Goal: Task Accomplishment & Management: Use online tool/utility

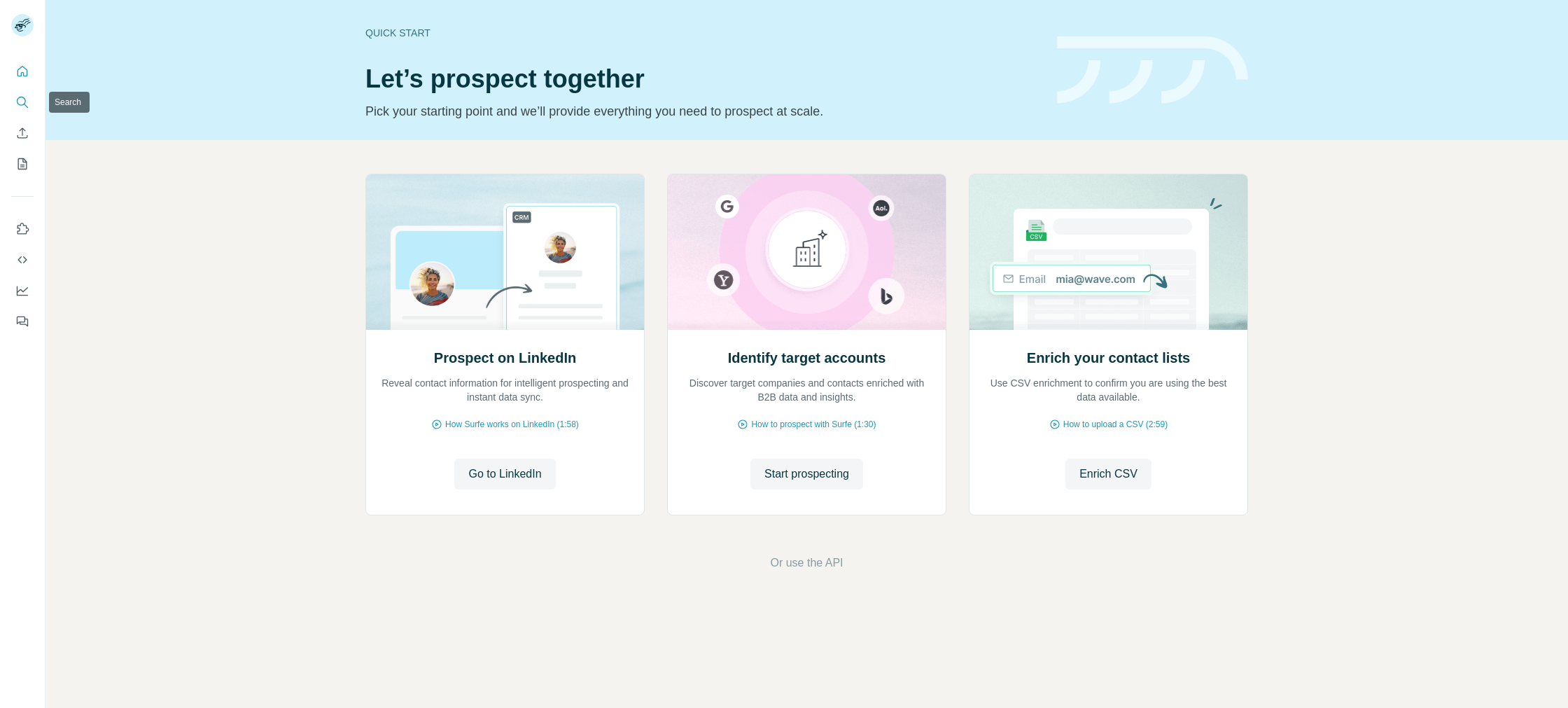
click at [18, 106] on icon "Search" at bounding box center [22, 102] width 14 height 14
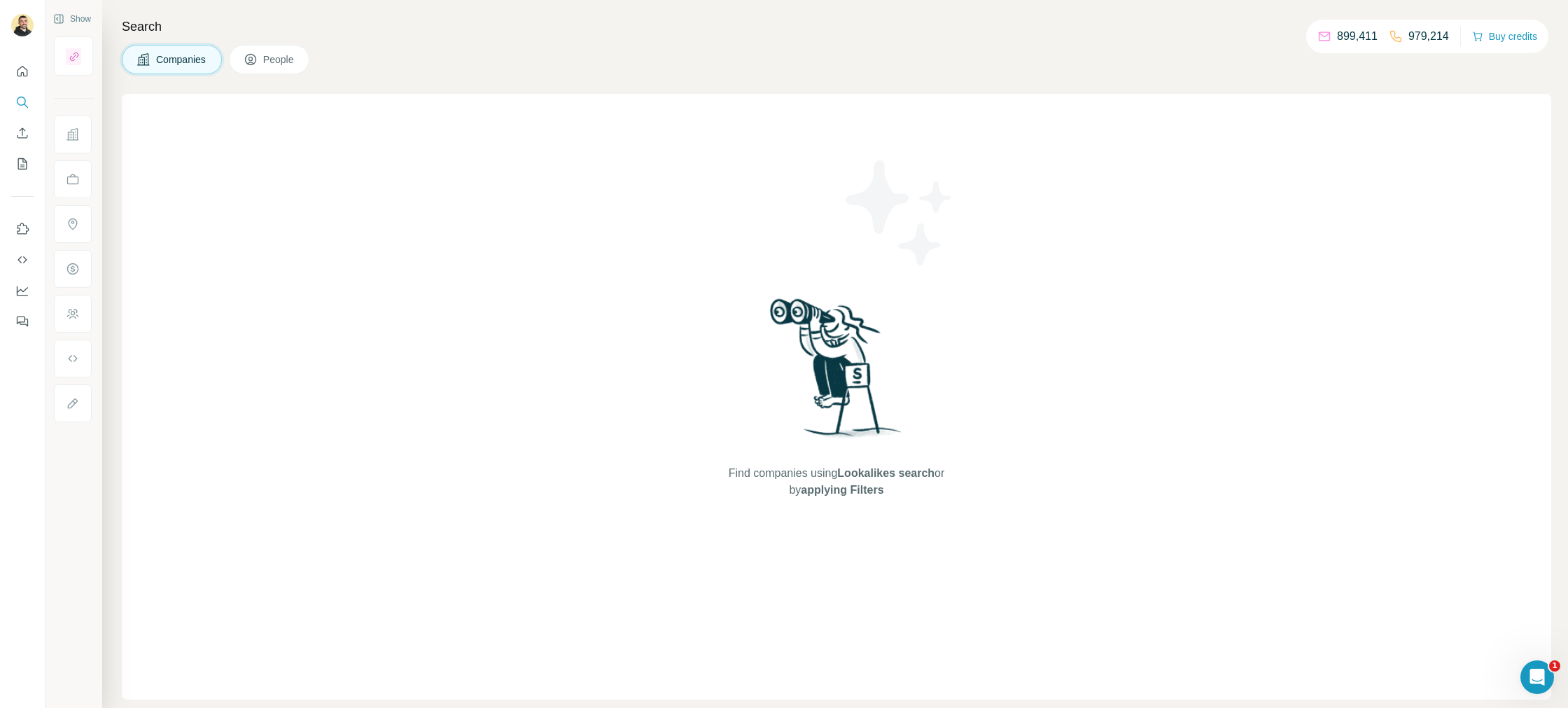
click at [155, 76] on div "Search Companies People Find companies using Lookalikes search or by applying F…" at bounding box center [835, 354] width 1466 height 708
click at [161, 56] on span "Companies" at bounding box center [181, 59] width 51 height 14
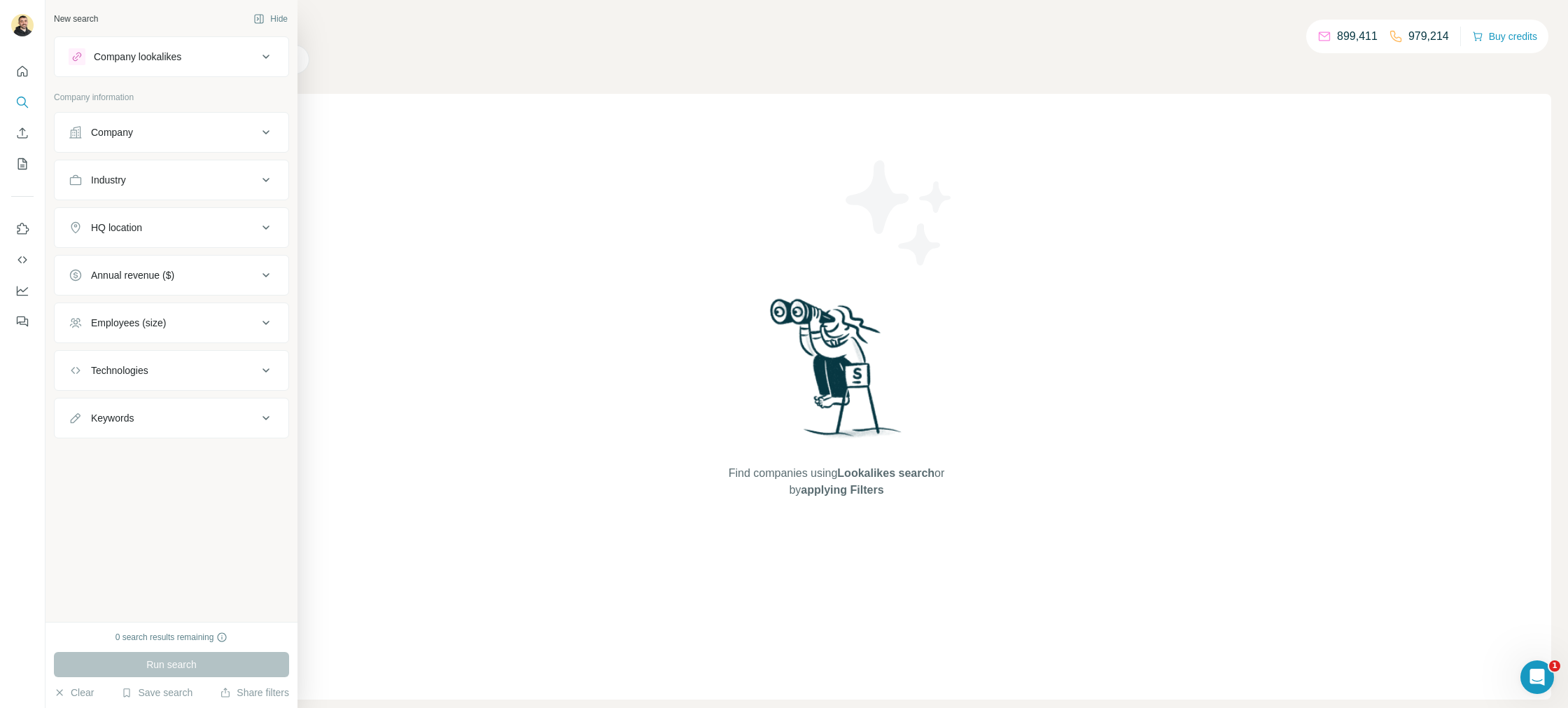
click at [271, 20] on button "Hide" at bounding box center [271, 18] width 54 height 21
click at [279, 19] on button "Hide" at bounding box center [271, 18] width 54 height 21
click at [84, 18] on div "New search" at bounding box center [76, 18] width 44 height 12
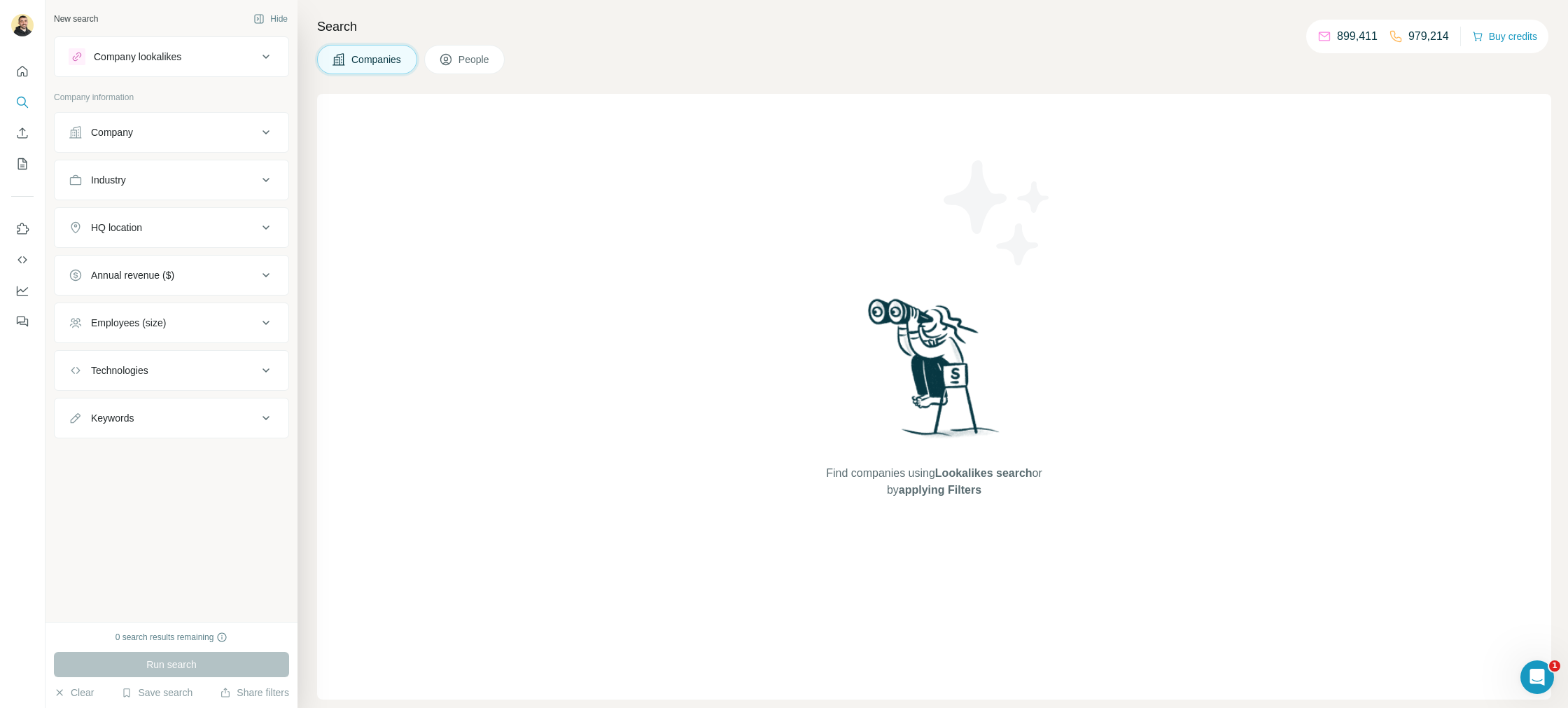
click at [145, 18] on div "New search Hide" at bounding box center [172, 18] width 235 height 21
click at [386, 184] on div "Find companies using Lookalikes search or by applying Filters" at bounding box center [934, 396] width 1234 height 606
click at [241, 61] on div "Company lookalikes" at bounding box center [163, 56] width 189 height 17
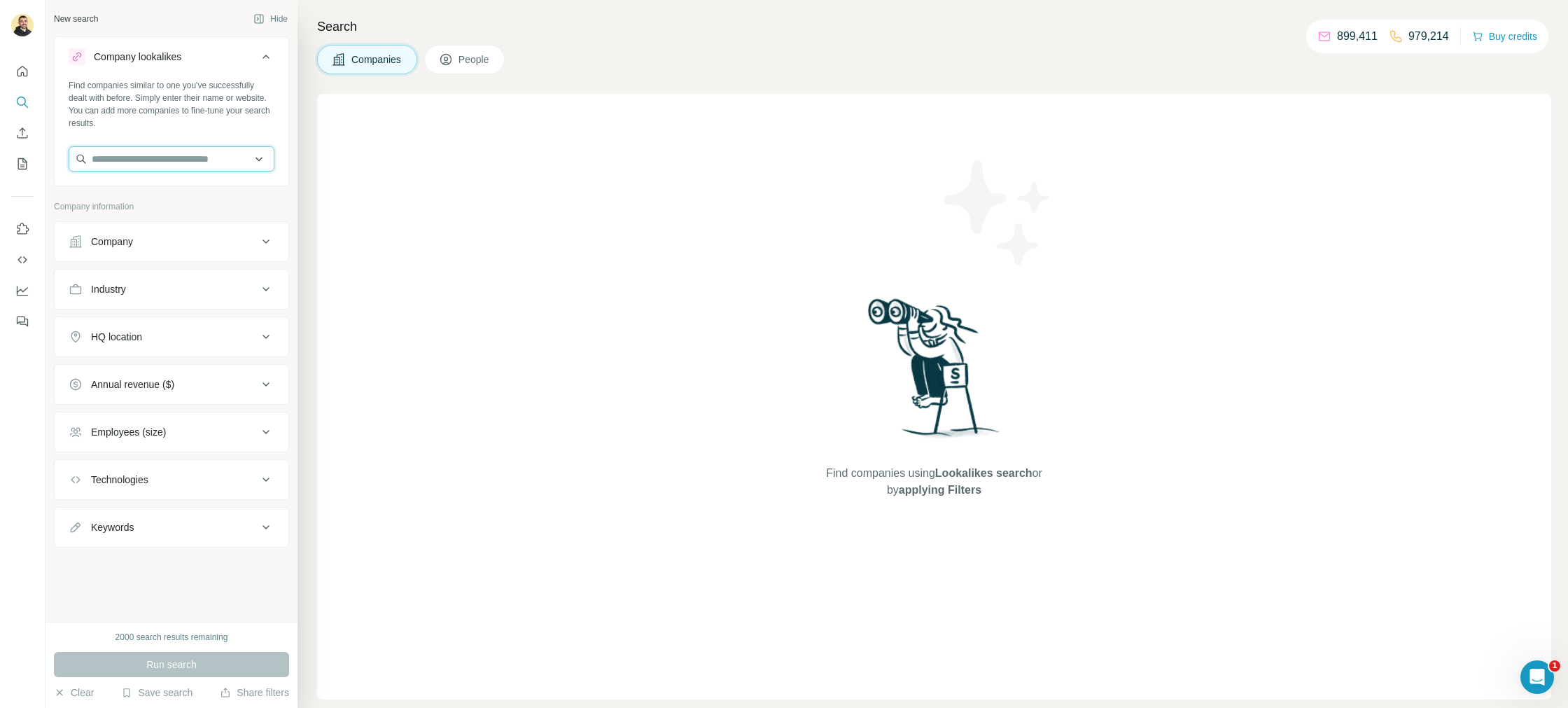
click at [216, 159] on input "text" at bounding box center [171, 159] width 206 height 25
type input "*********"
drag, startPoint x: 230, startPoint y: 189, endPoint x: 211, endPoint y: 244, distance: 58.2
click at [230, 189] on div "Surfe [DOMAIN_NAME]" at bounding box center [172, 197] width 199 height 38
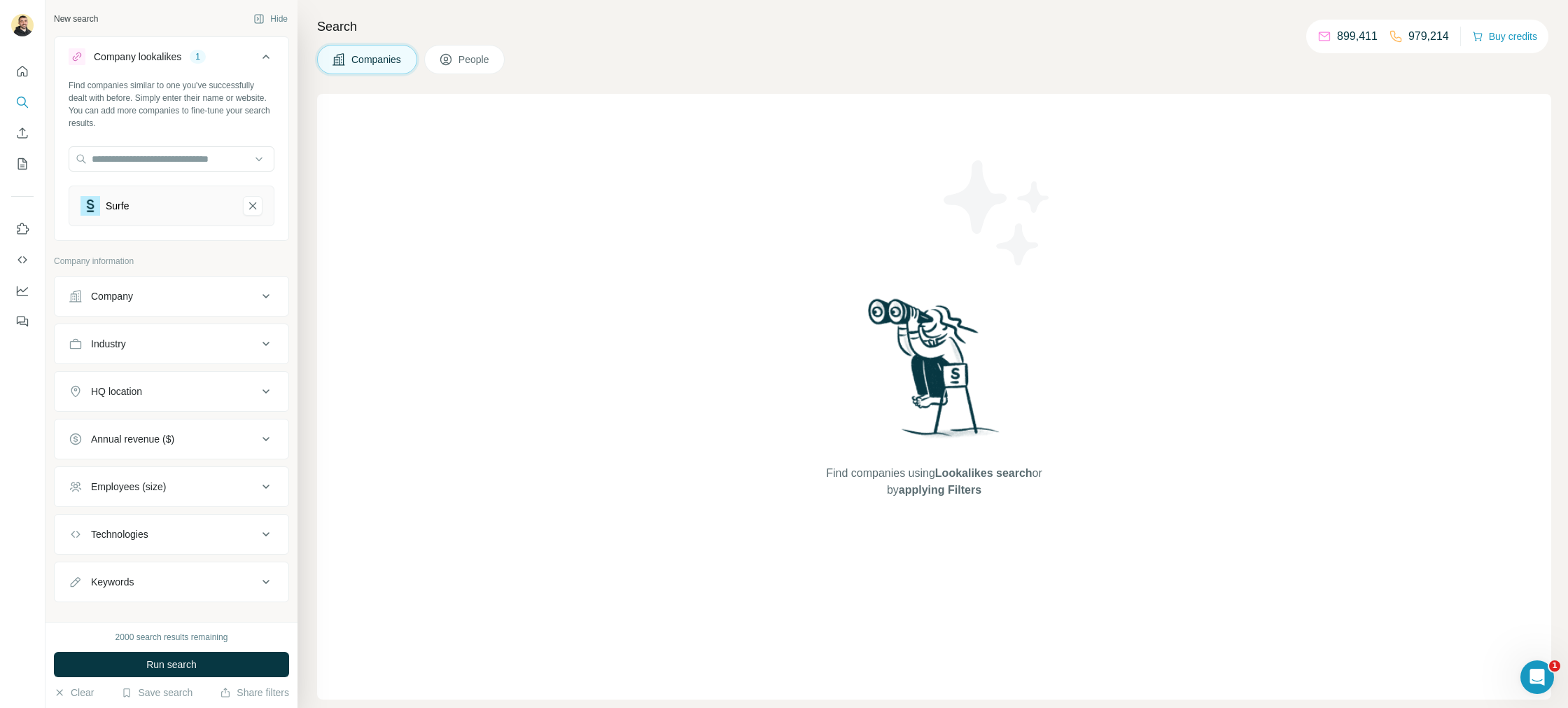
click at [188, 663] on span "Run search" at bounding box center [171, 664] width 50 height 14
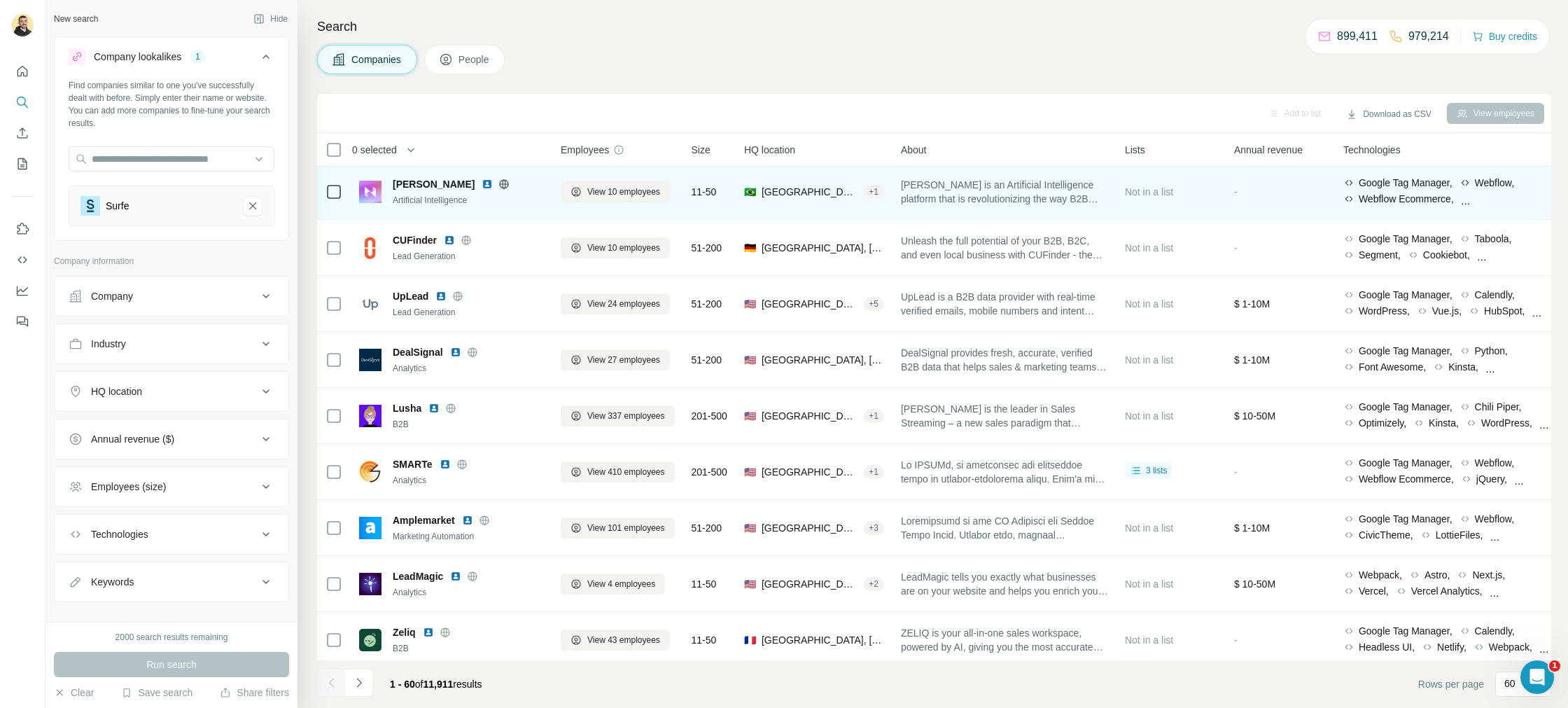
scroll to position [4, 0]
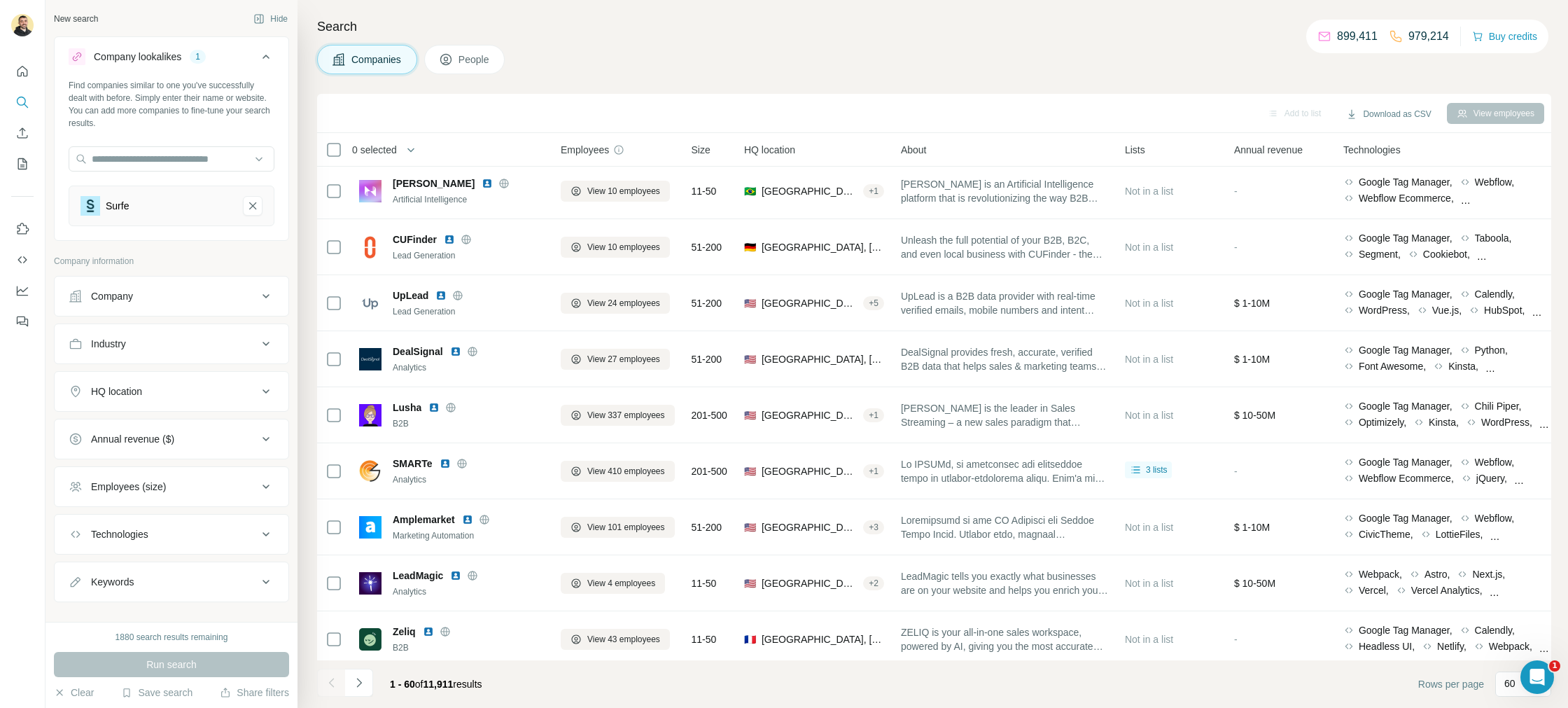
click at [252, 202] on icon "Surfe-remove-button" at bounding box center [252, 206] width 12 height 14
click at [178, 162] on input "text" at bounding box center [171, 159] width 206 height 25
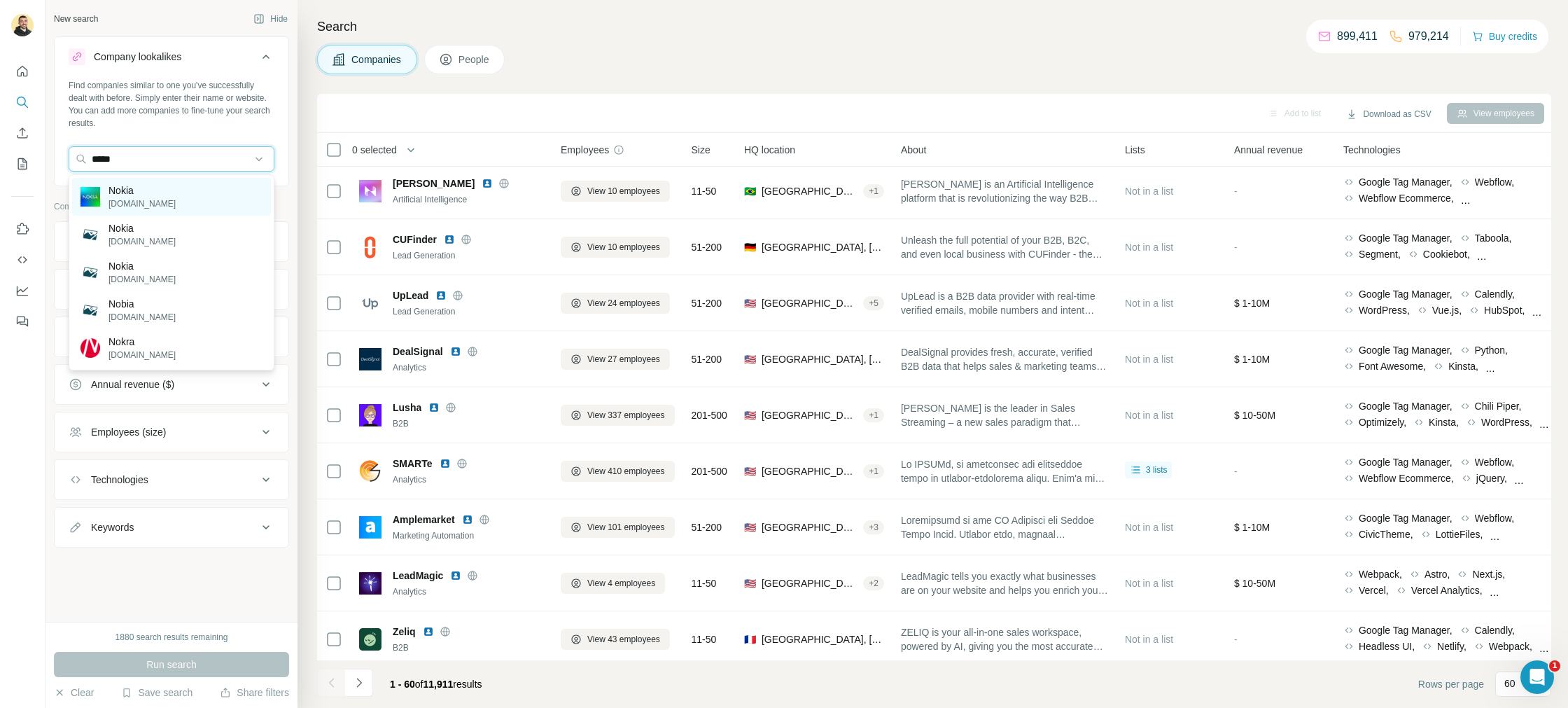
type input "*****"
click at [187, 193] on div "Nokia [DOMAIN_NAME]" at bounding box center [172, 197] width 199 height 38
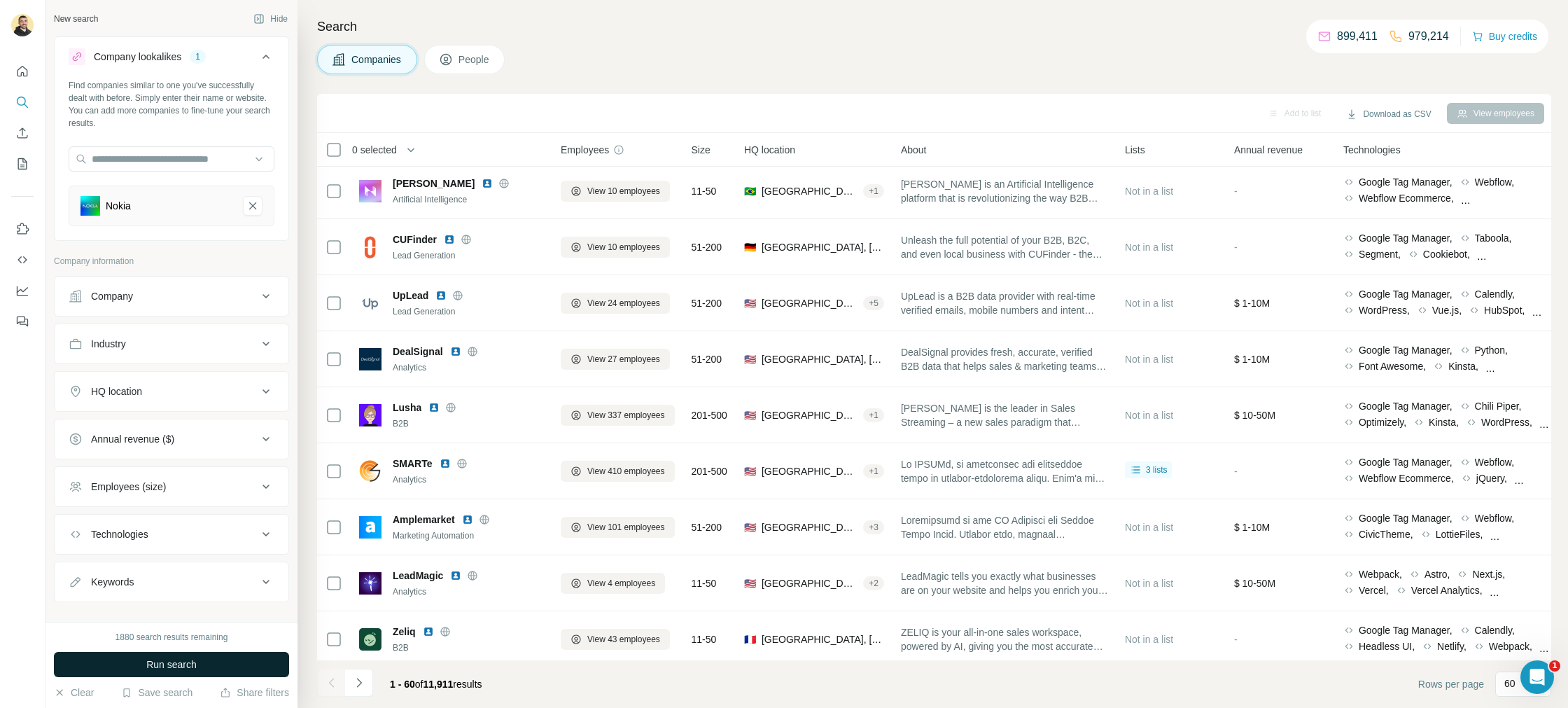
click at [106, 663] on button "Run search" at bounding box center [172, 664] width 235 height 25
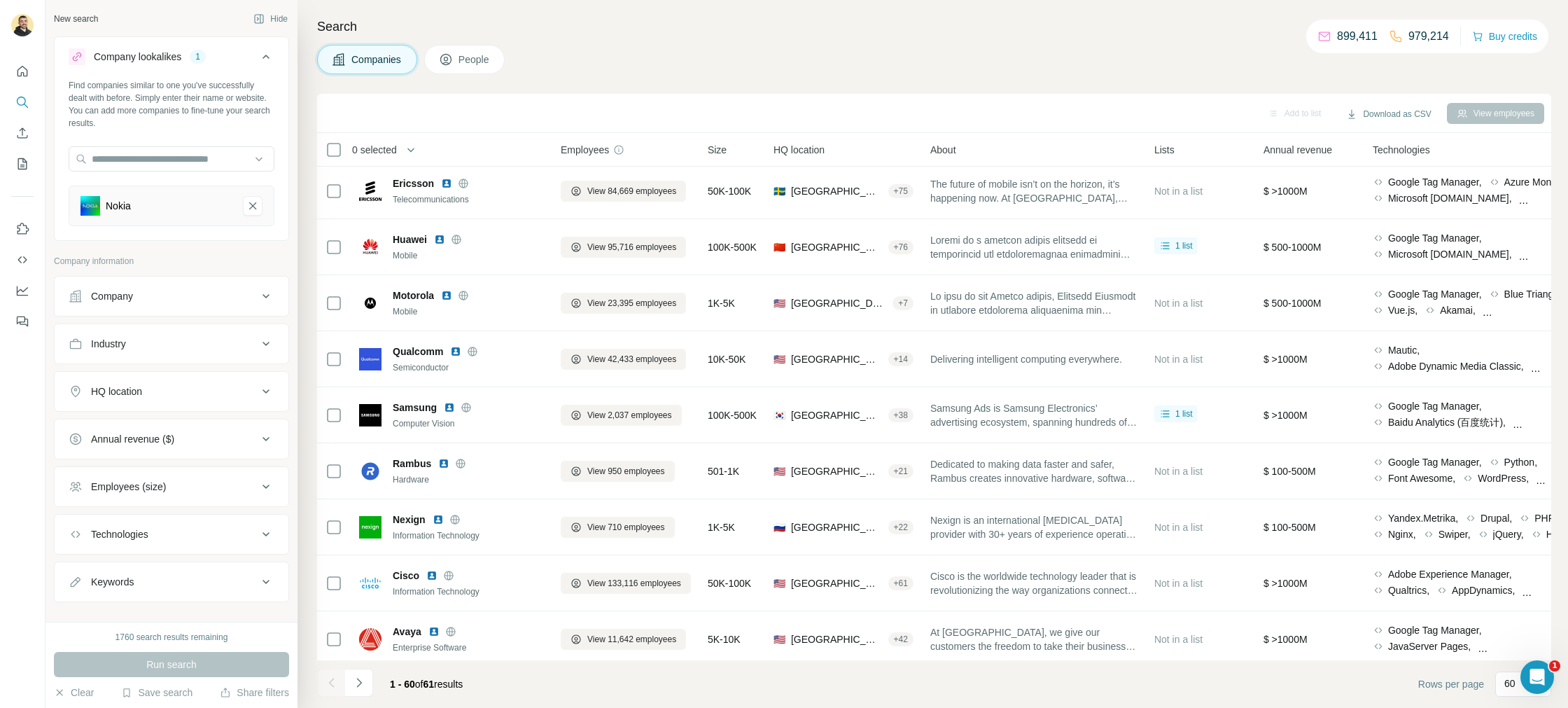
drag, startPoint x: 262, startPoint y: 208, endPoint x: 195, endPoint y: 172, distance: 76.1
click at [242, 197] on div "Nokia" at bounding box center [171, 206] width 206 height 41
click at [260, 197] on button "Nokia-remove-button" at bounding box center [252, 206] width 20 height 20
click at [216, 167] on input "text" at bounding box center [171, 159] width 206 height 25
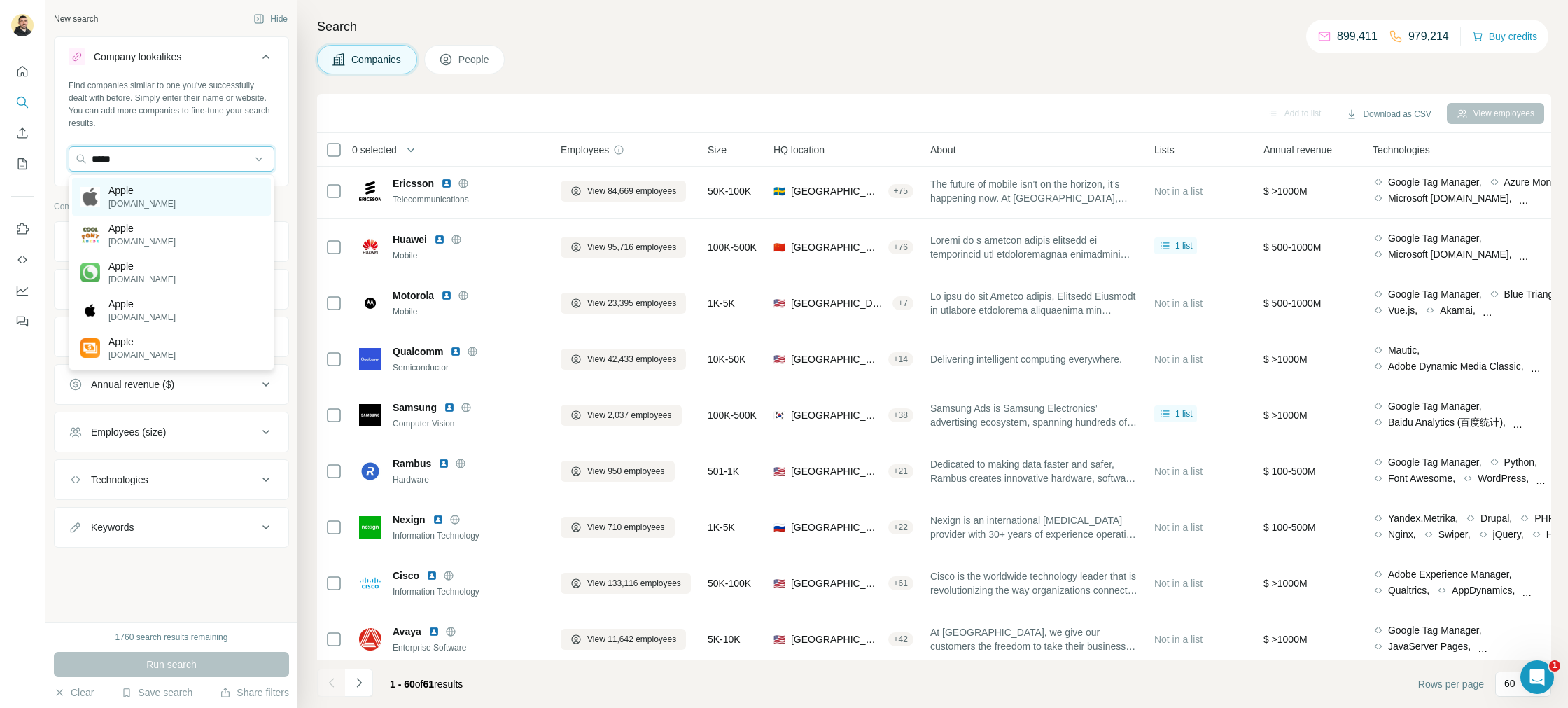
type input "*****"
drag, startPoint x: 148, startPoint y: 200, endPoint x: 143, endPoint y: 159, distance: 41.3
click at [148, 200] on p "[DOMAIN_NAME]" at bounding box center [142, 203] width 67 height 12
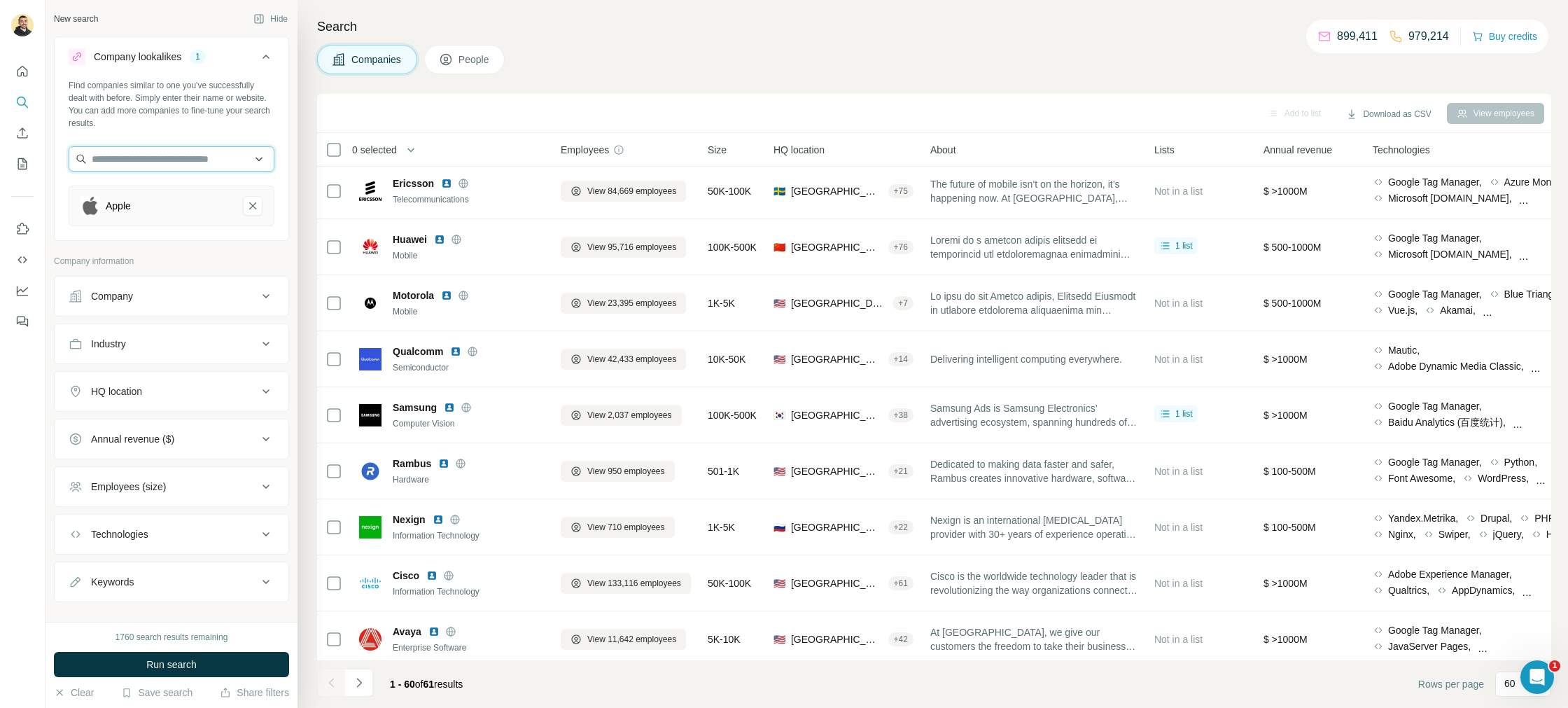
click at [143, 154] on input "text" at bounding box center [171, 159] width 206 height 25
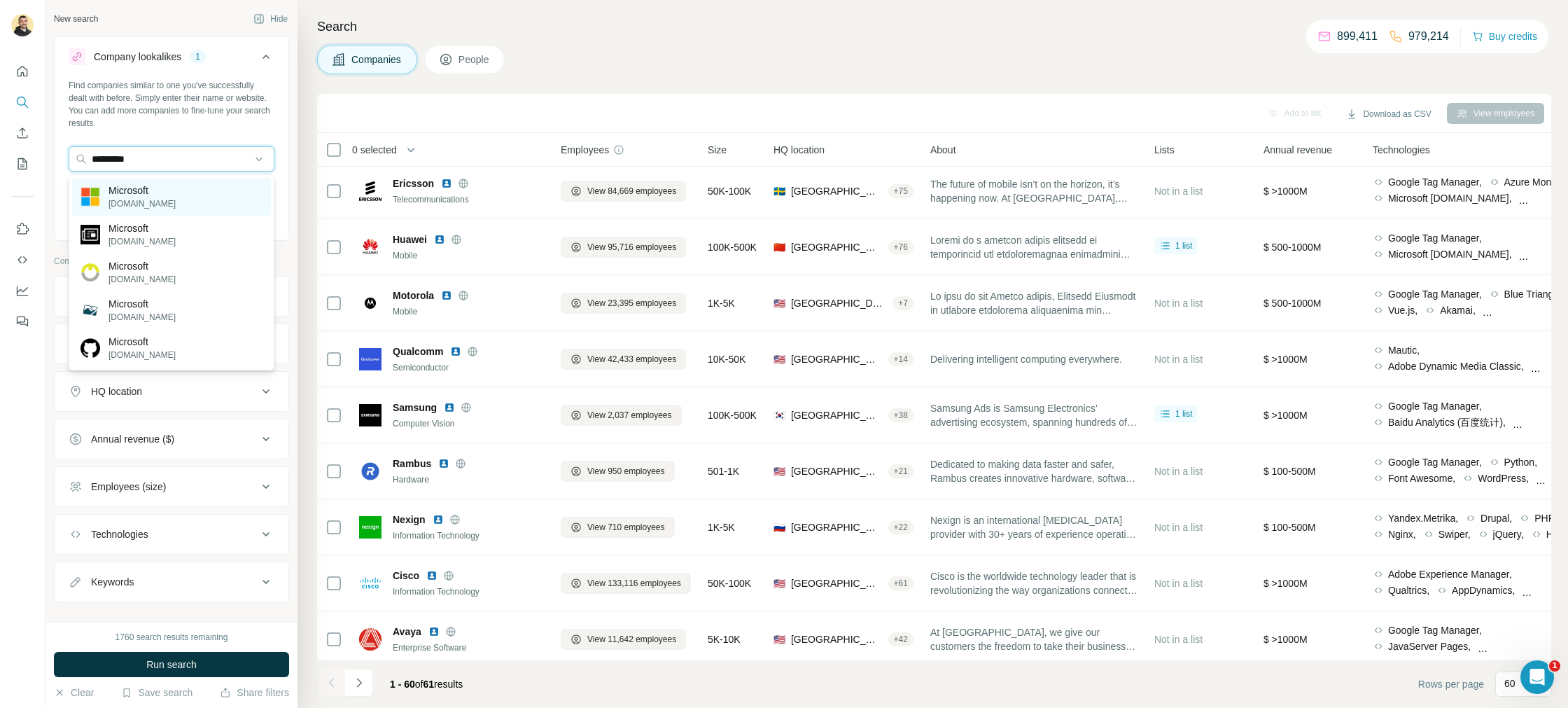
type input "*********"
click at [186, 200] on div "Microsoft [DOMAIN_NAME]" at bounding box center [172, 197] width 199 height 38
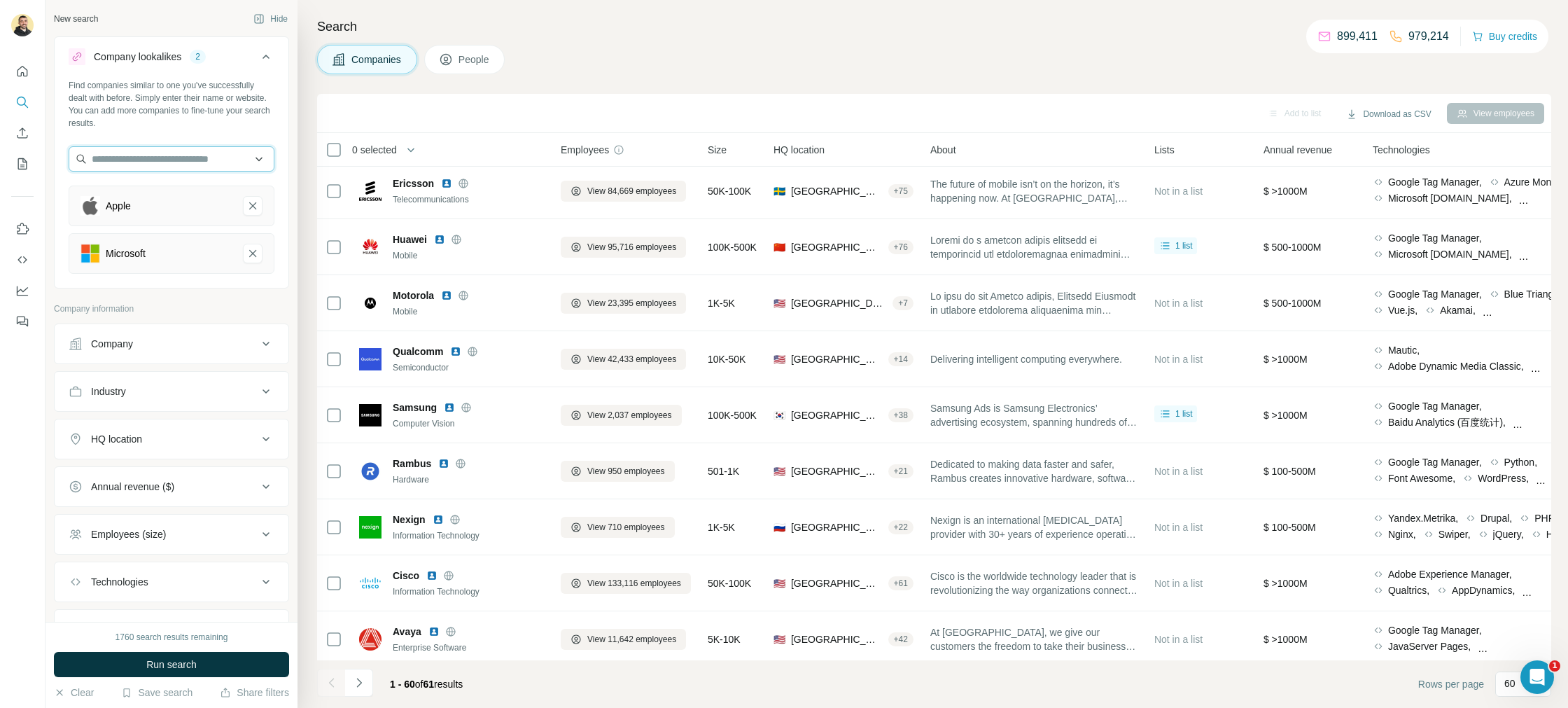
click at [145, 162] on input "text" at bounding box center [171, 159] width 206 height 25
type input "******"
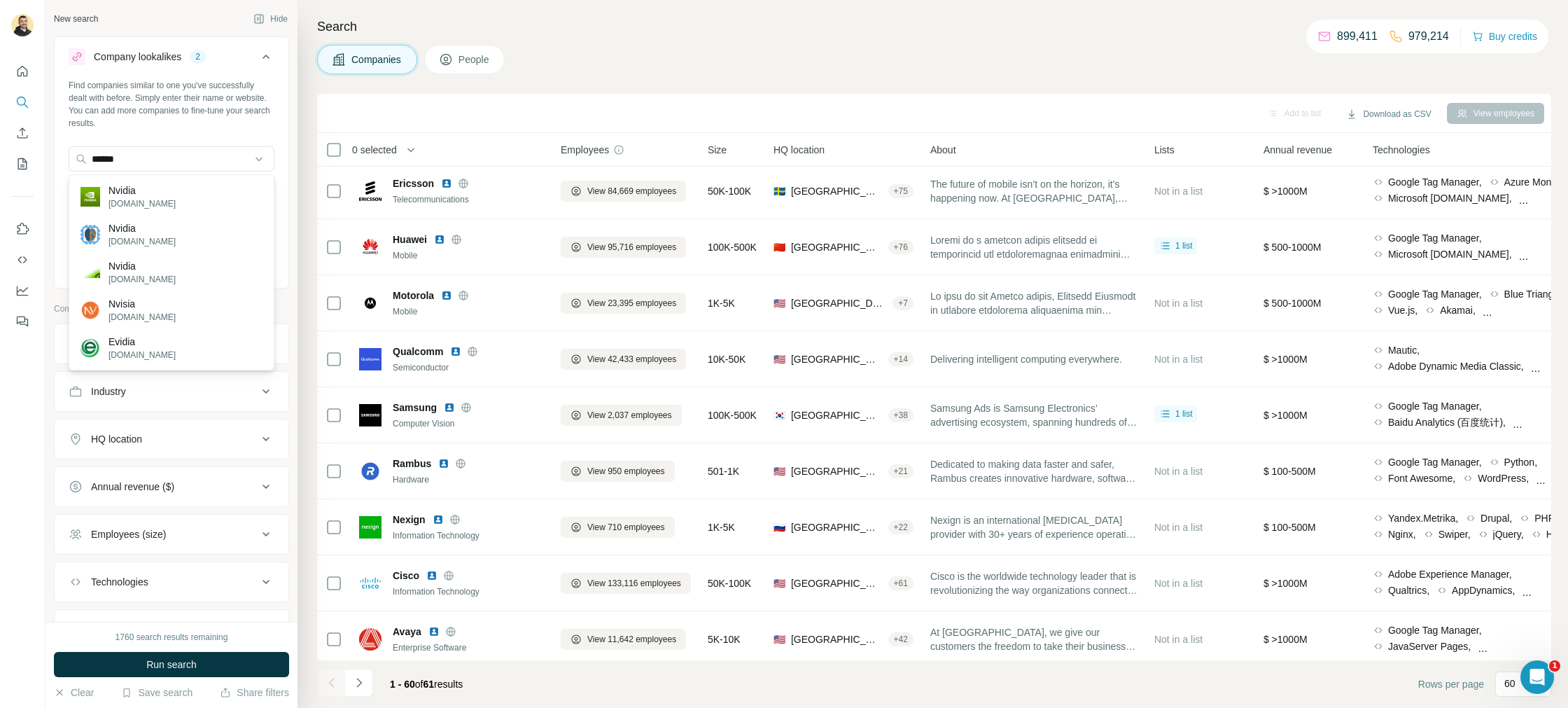
drag, startPoint x: 148, startPoint y: 206, endPoint x: 214, endPoint y: 374, distance: 180.5
click at [148, 198] on p "[DOMAIN_NAME]" at bounding box center [142, 203] width 67 height 12
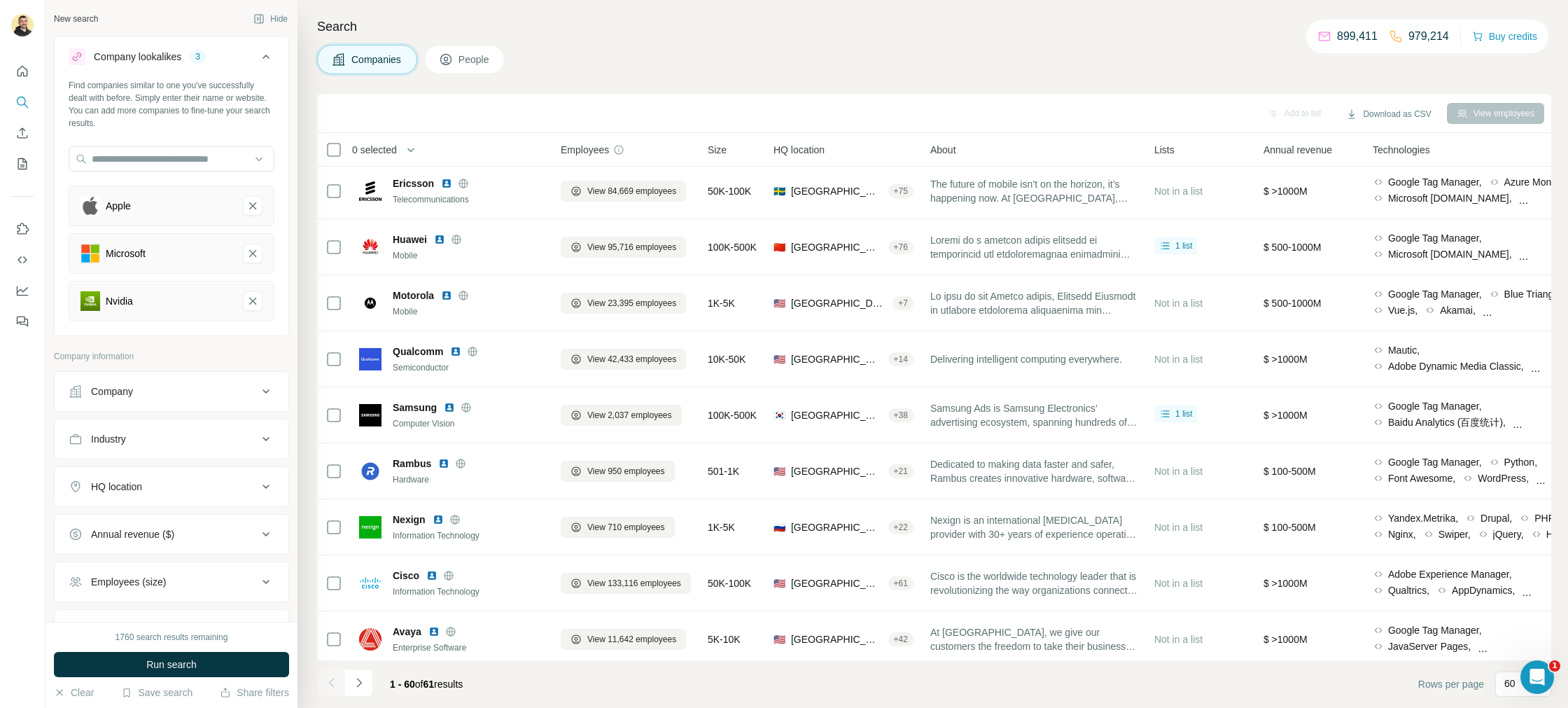
drag, startPoint x: 238, startPoint y: 659, endPoint x: 132, endPoint y: 476, distance: 211.5
click at [237, 658] on button "Run search" at bounding box center [172, 664] width 235 height 25
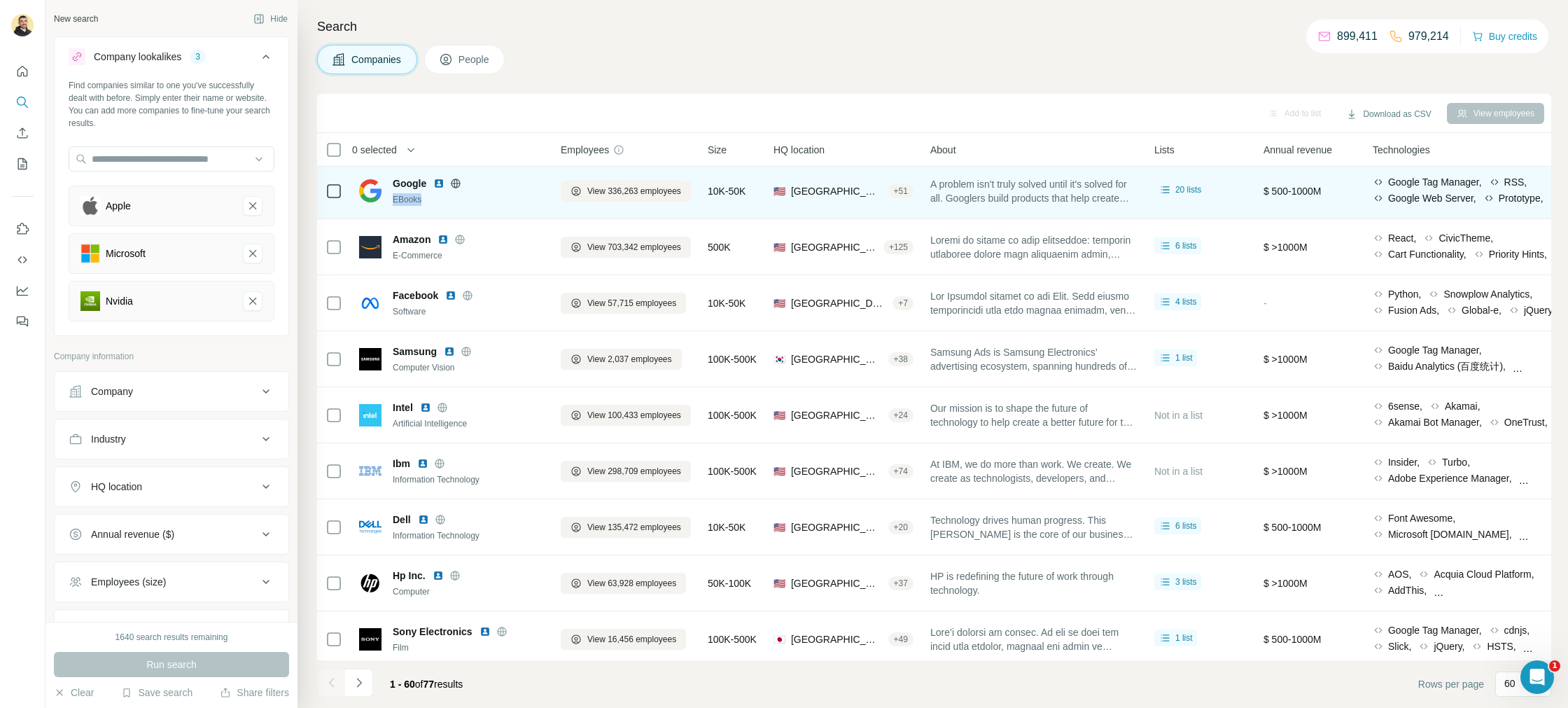
drag, startPoint x: 399, startPoint y: 200, endPoint x: 422, endPoint y: 200, distance: 23.0
click at [422, 200] on div "EBooks" at bounding box center [468, 199] width 151 height 12
click at [442, 202] on div "EBooks" at bounding box center [468, 199] width 151 height 12
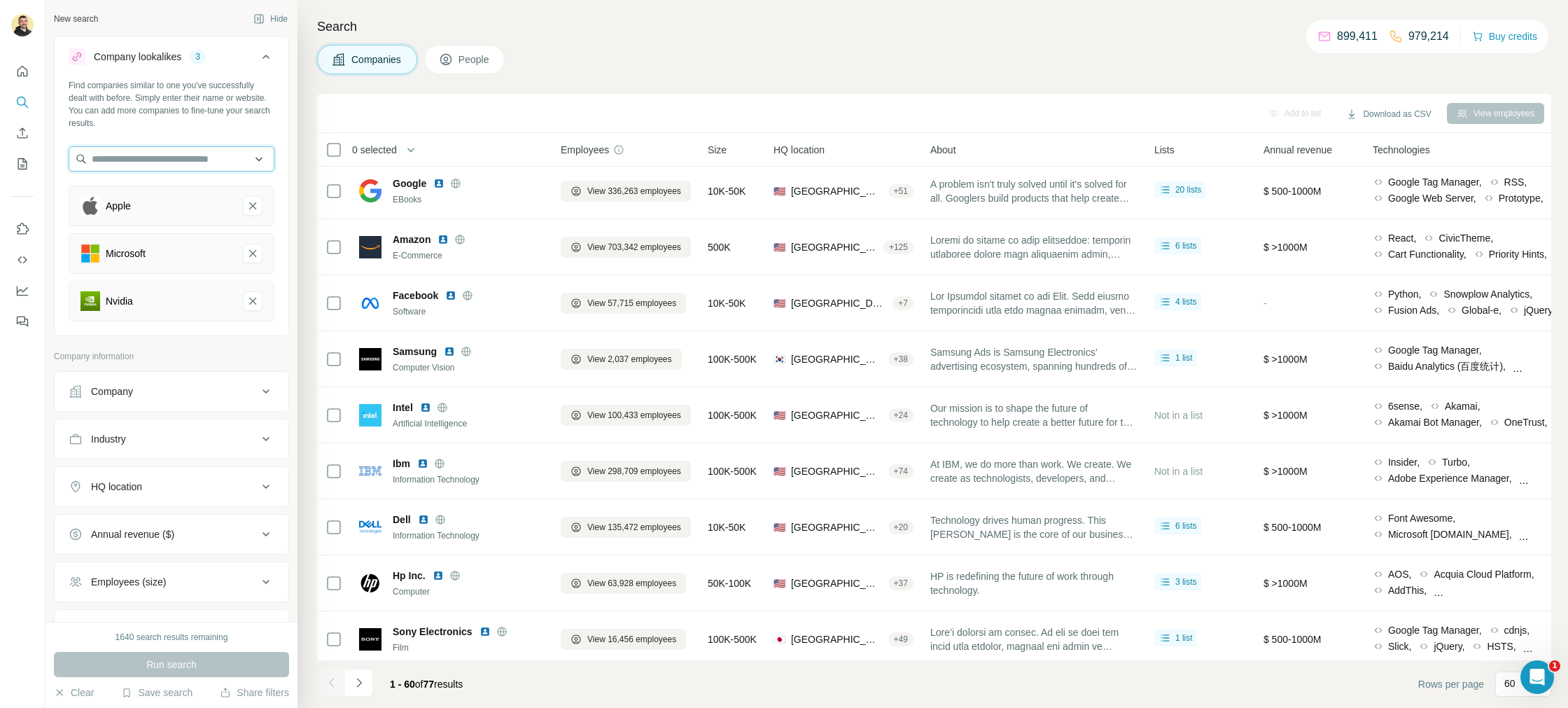
click at [189, 163] on input "text" at bounding box center [171, 159] width 206 height 25
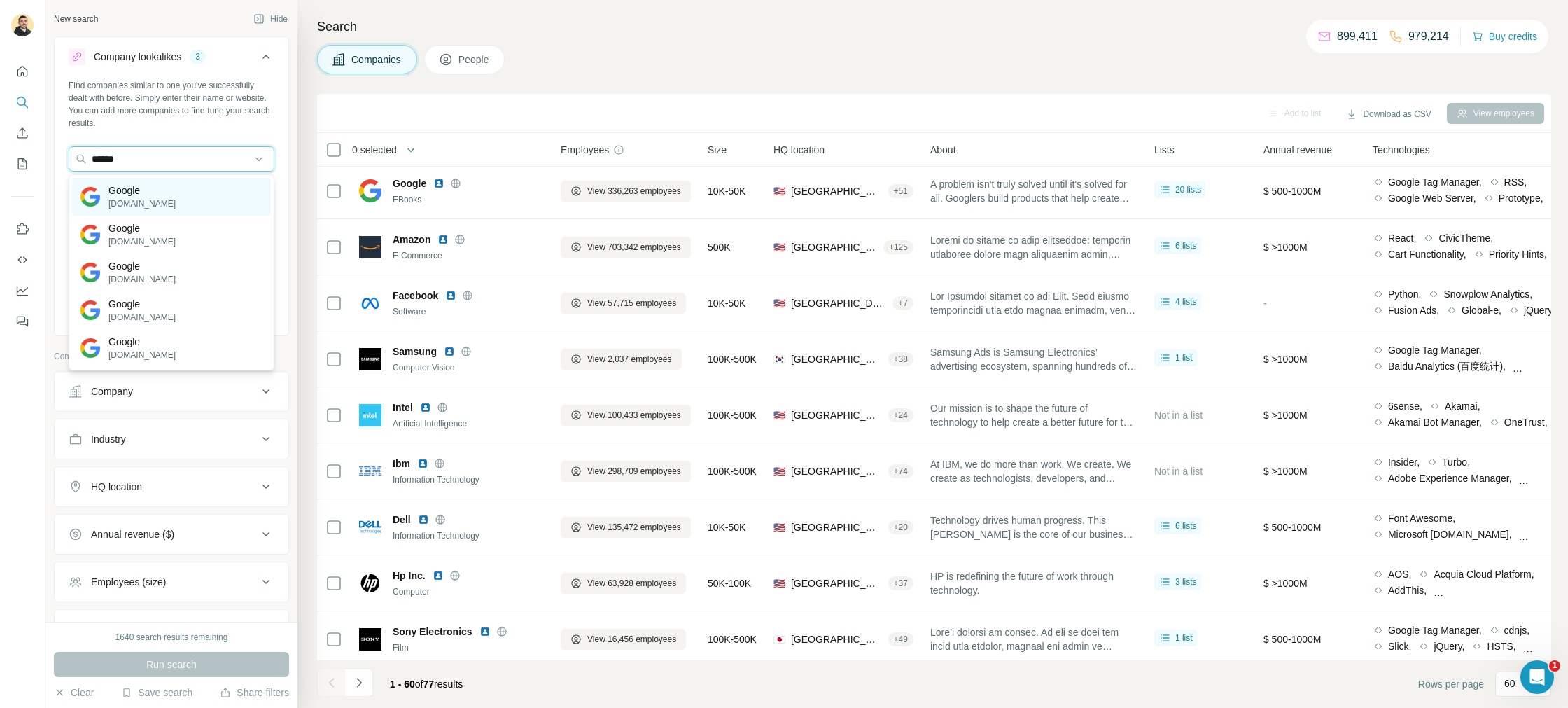
type input "******"
click at [186, 199] on div "Google [DOMAIN_NAME]" at bounding box center [172, 197] width 199 height 38
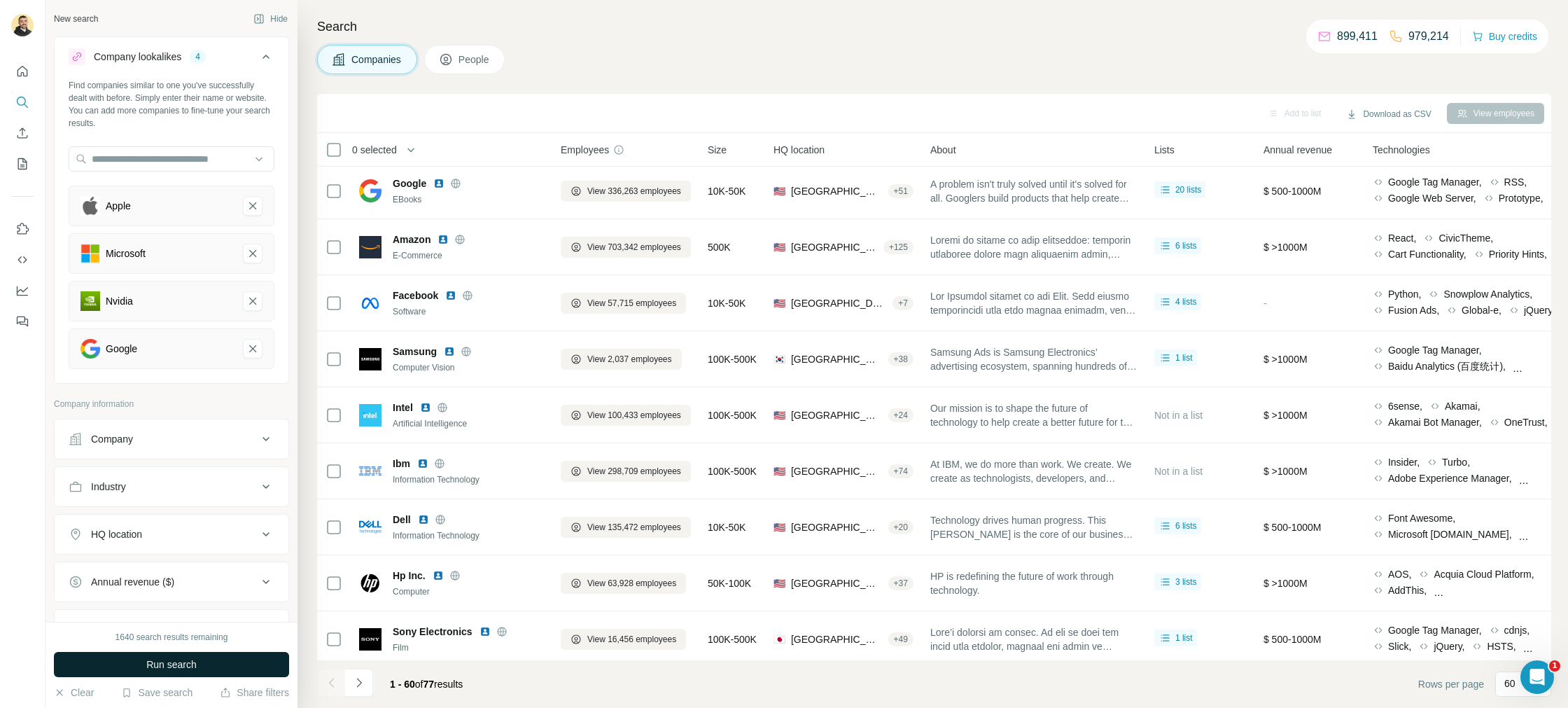
click at [167, 669] on span "Run search" at bounding box center [171, 664] width 50 height 14
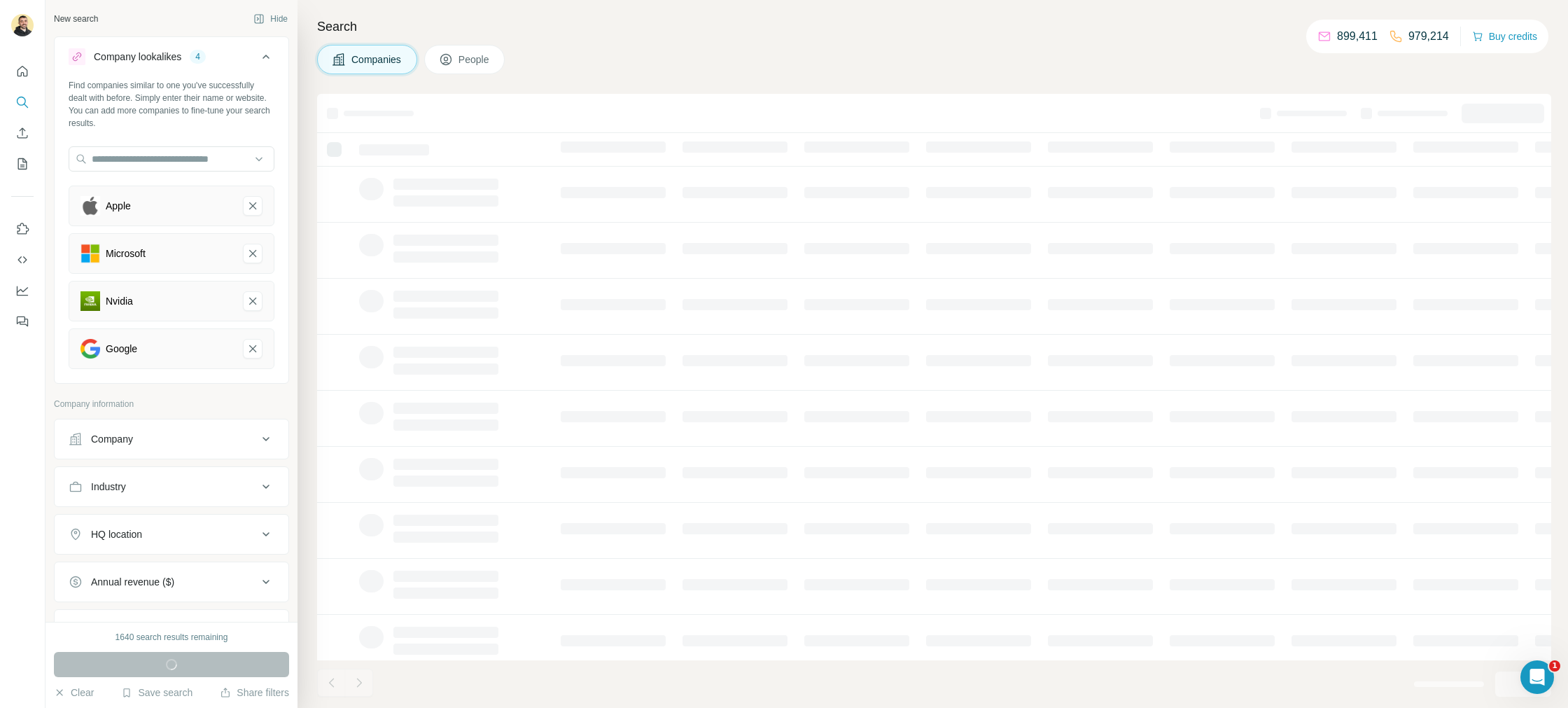
click at [634, 49] on div "Companies People" at bounding box center [934, 59] width 1234 height 29
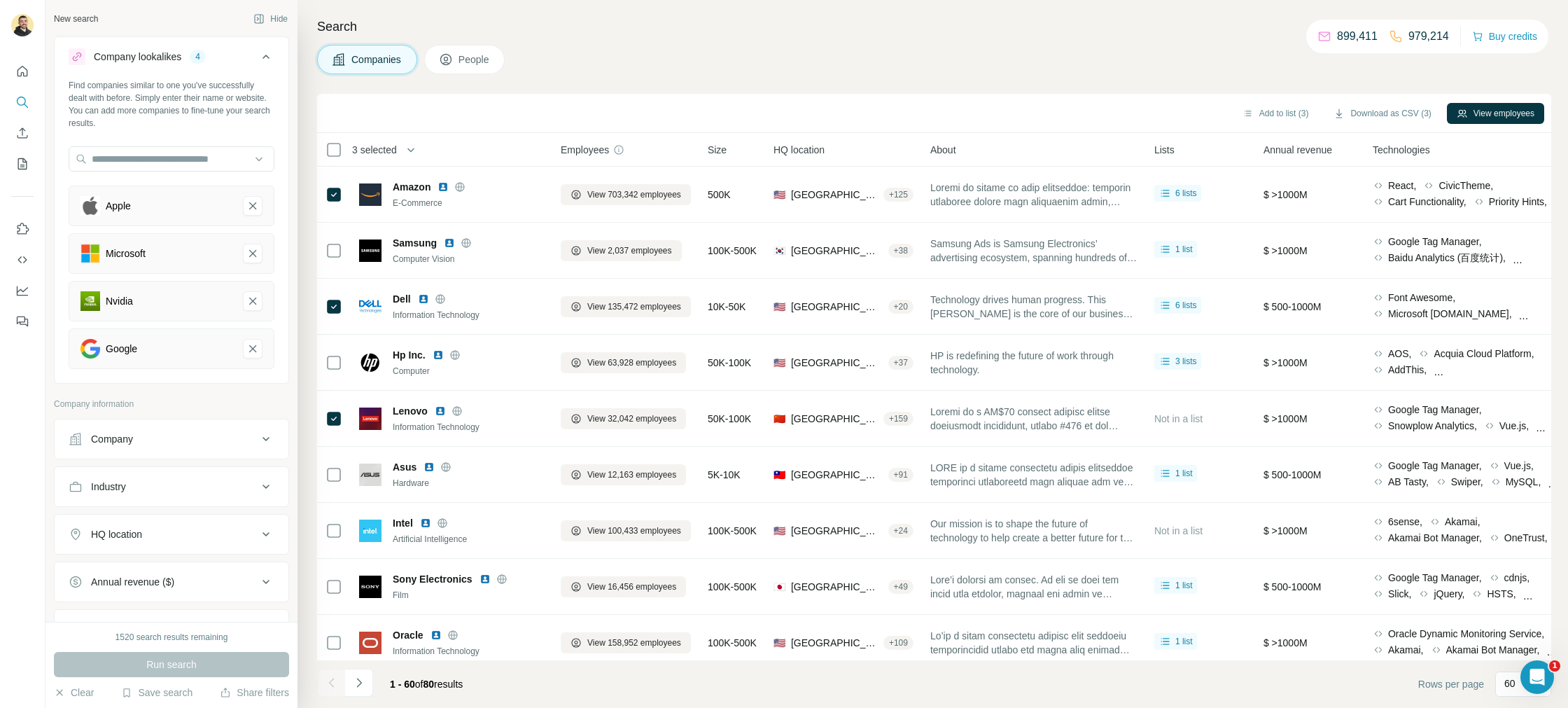
click at [460, 61] on button "People" at bounding box center [464, 59] width 81 height 29
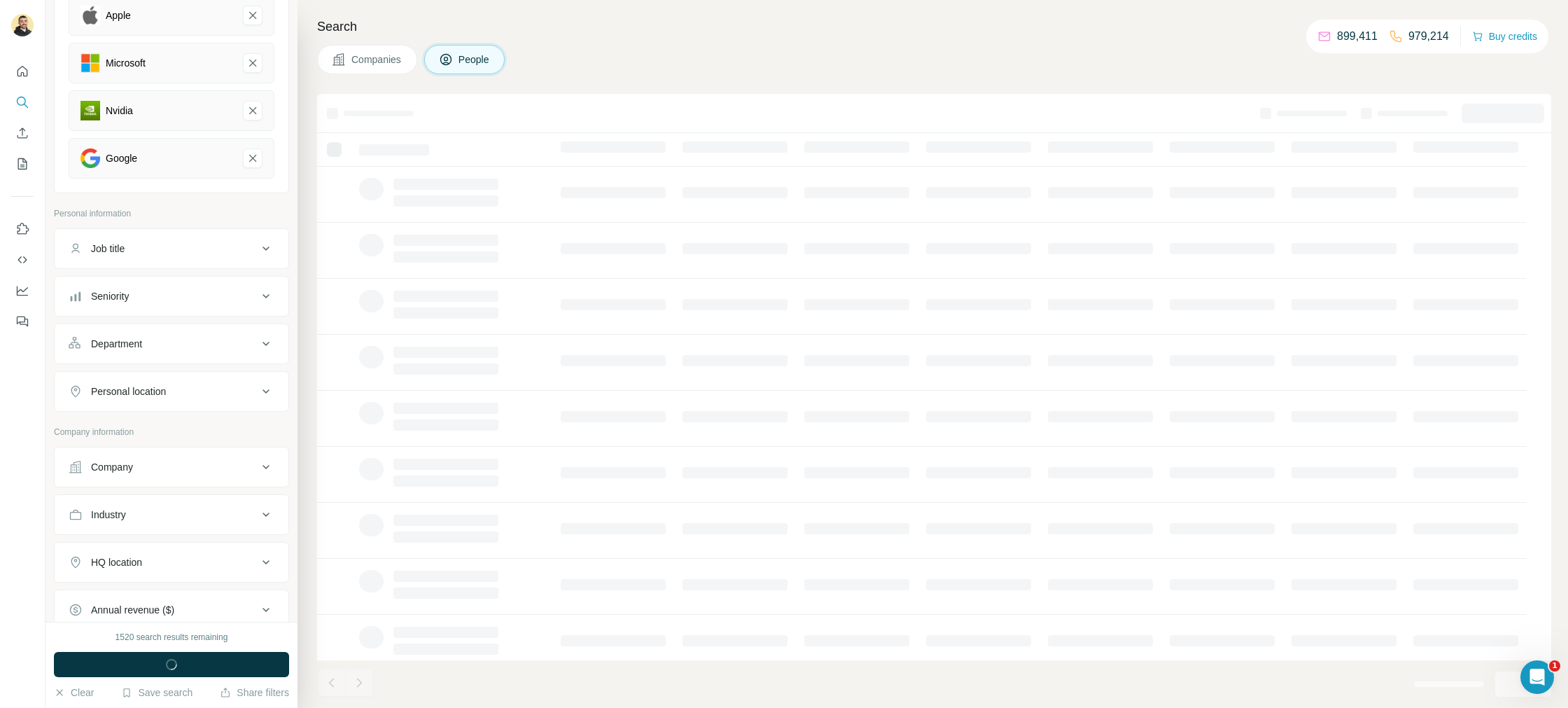
scroll to position [197, 0]
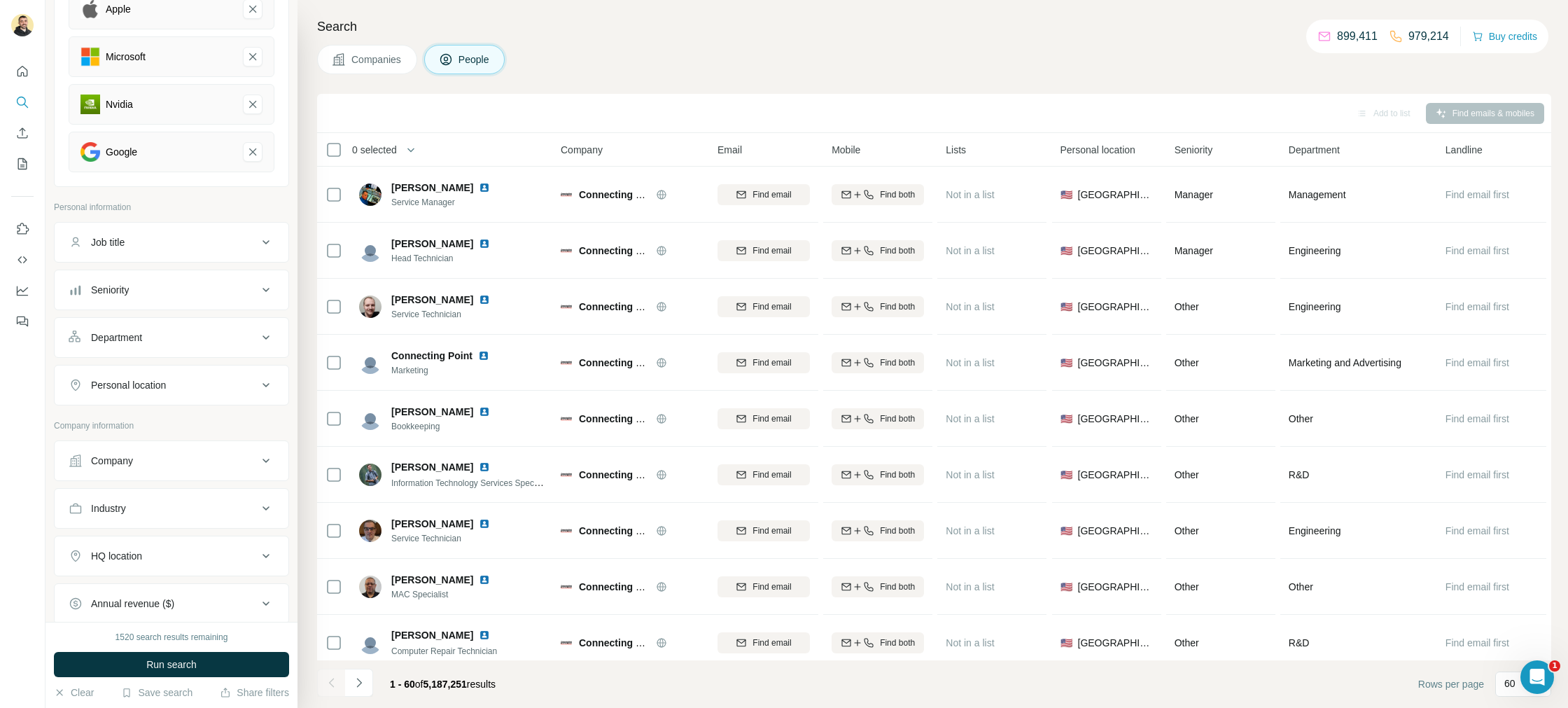
click at [202, 249] on div "Job title" at bounding box center [163, 242] width 189 height 14
click at [181, 336] on div "Seniority" at bounding box center [163, 331] width 189 height 14
click at [75, 426] on icon at bounding box center [77, 426] width 17 height 17
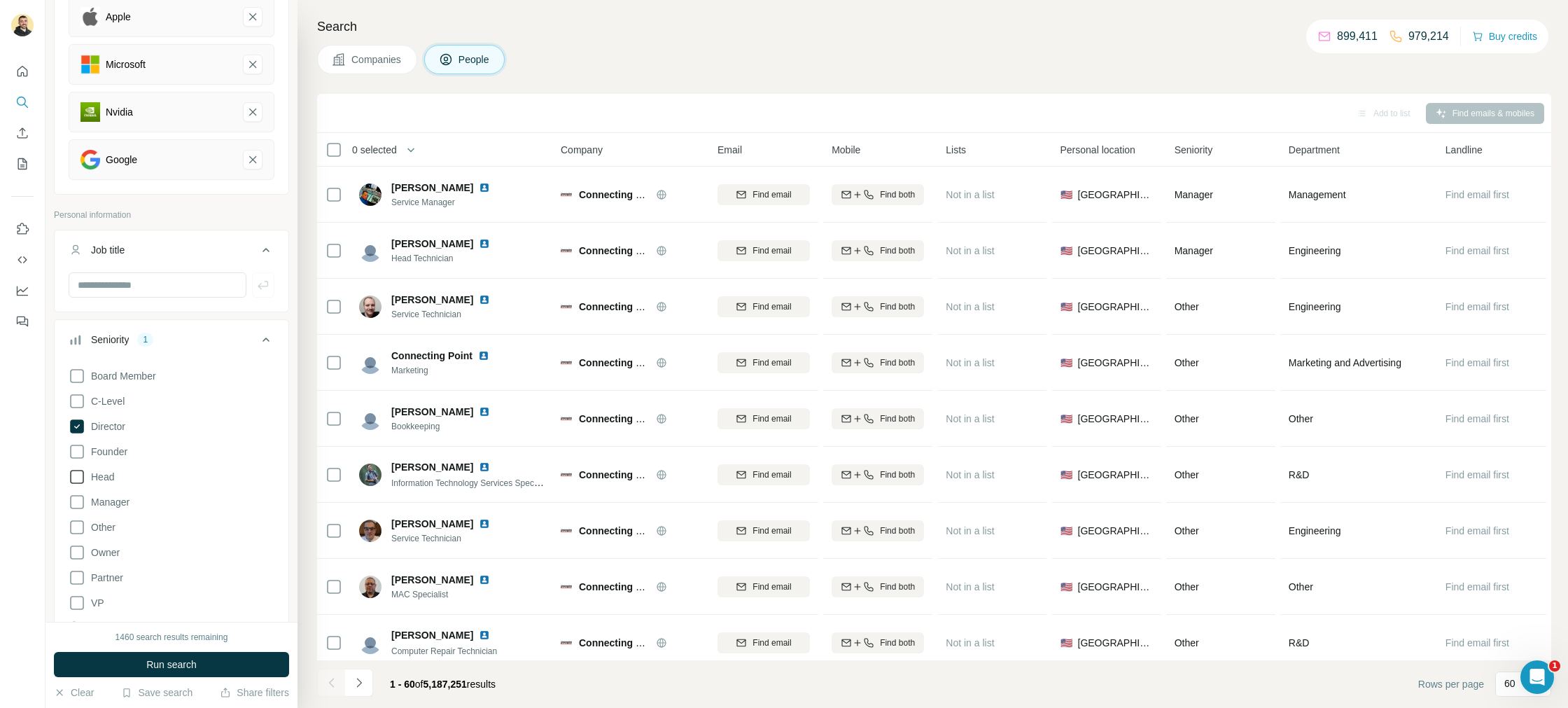
click at [75, 478] on icon at bounding box center [77, 476] width 17 height 17
drag, startPoint x: 229, startPoint y: 667, endPoint x: 208, endPoint y: 647, distance: 29.0
click at [229, 667] on button "Run search" at bounding box center [172, 664] width 235 height 25
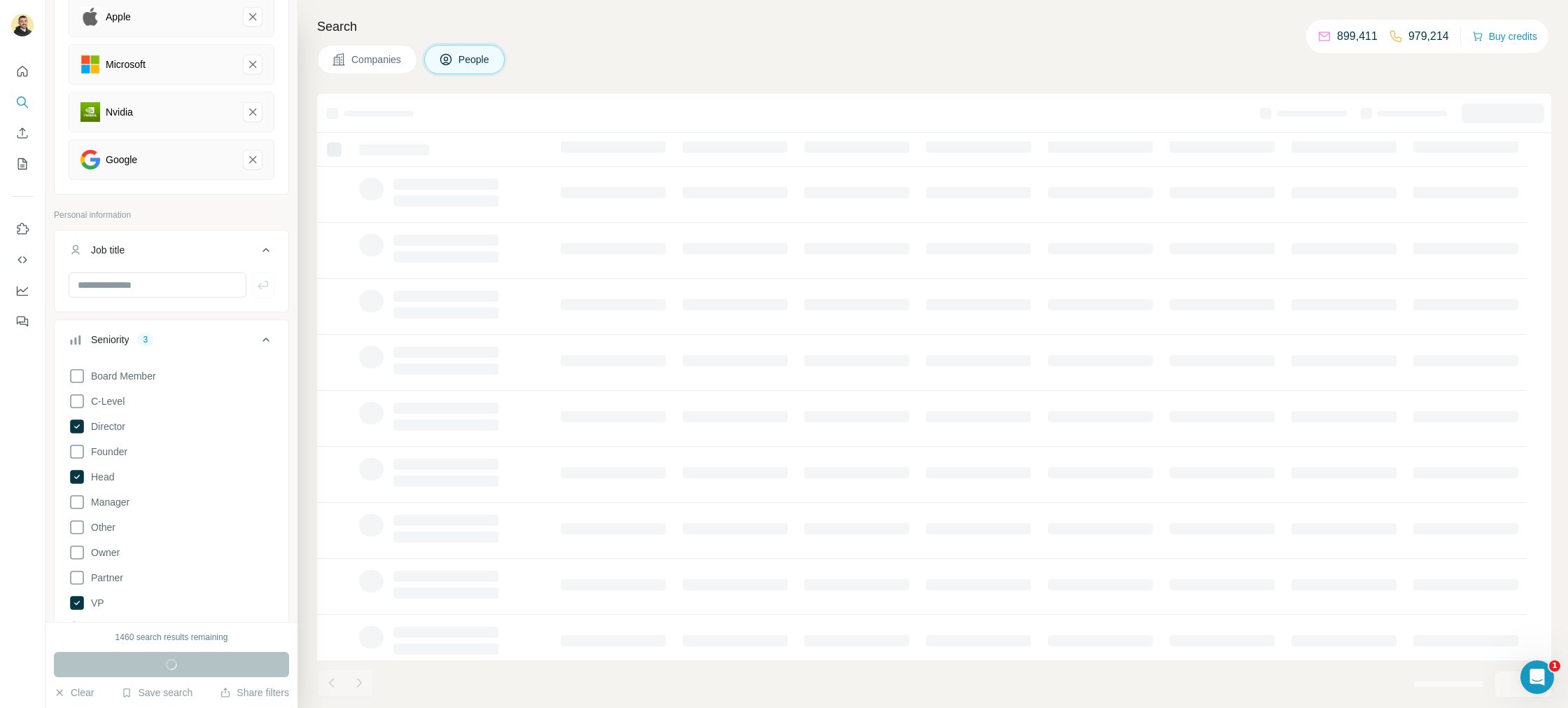
drag, startPoint x: 267, startPoint y: 345, endPoint x: 201, endPoint y: 359, distance: 67.5
click at [267, 344] on icon at bounding box center [265, 339] width 17 height 17
click at [198, 388] on div "Department" at bounding box center [163, 387] width 189 height 14
click at [147, 420] on input at bounding box center [164, 422] width 173 height 15
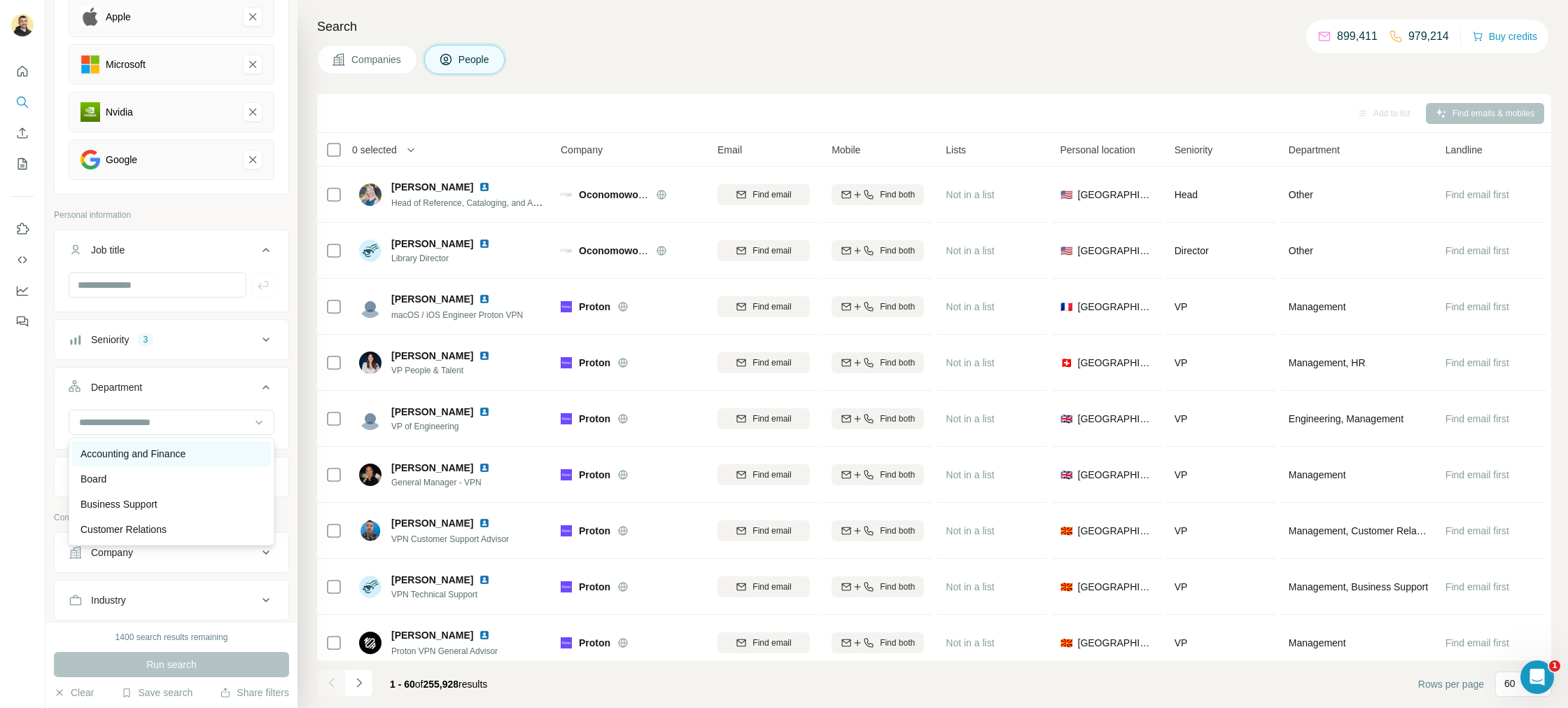
click at [146, 442] on div "Accounting and Finance" at bounding box center [172, 453] width 199 height 25
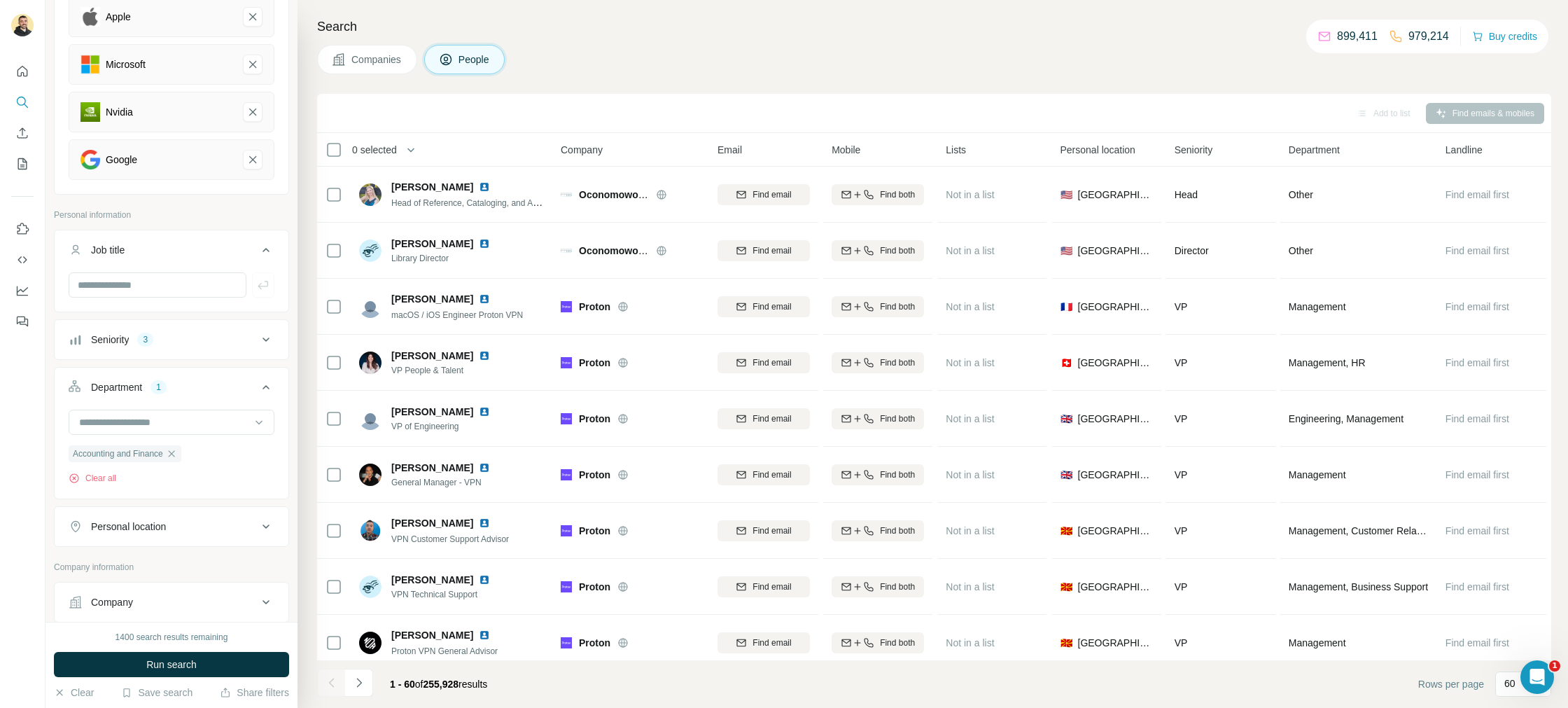
click at [202, 663] on button "Run search" at bounding box center [172, 664] width 235 height 25
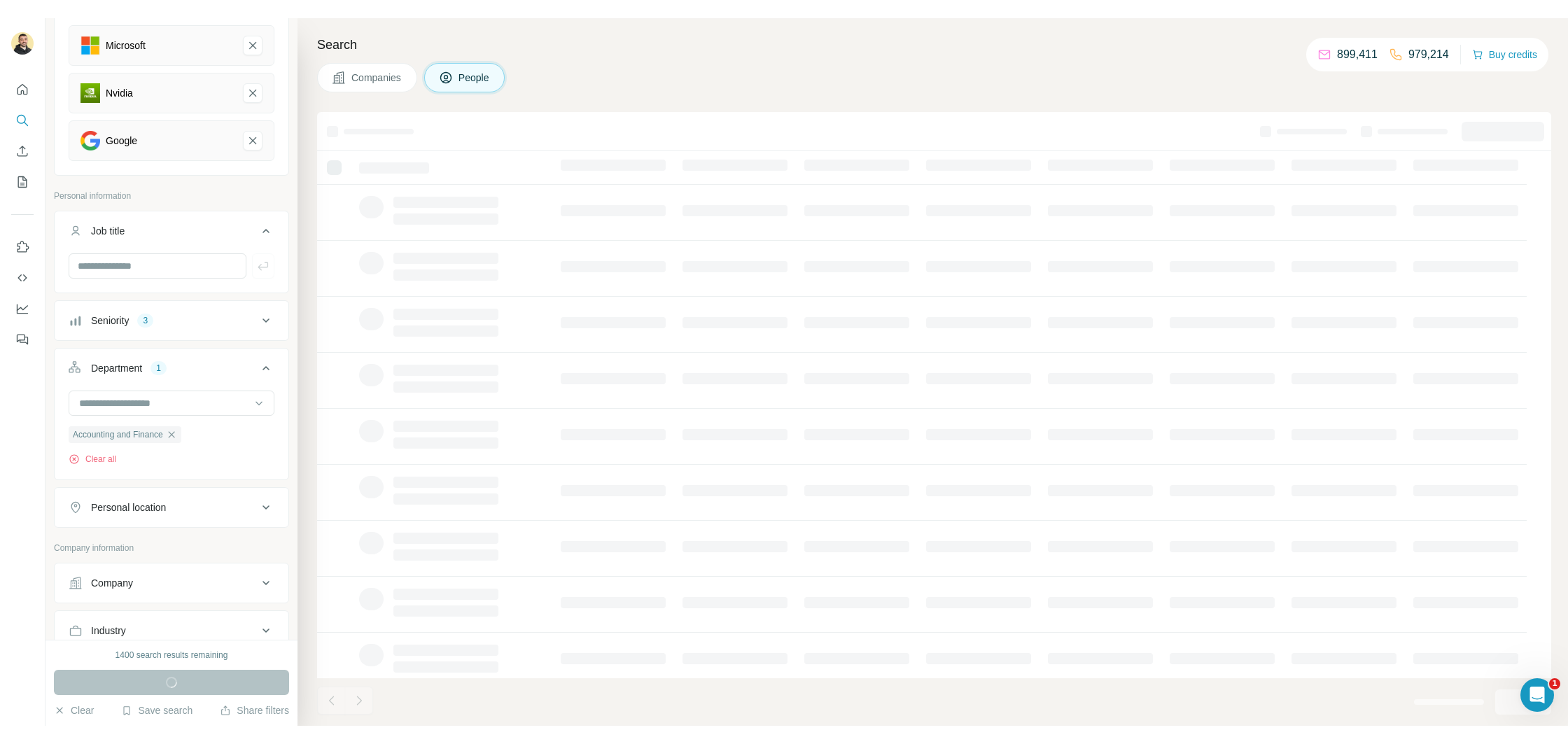
scroll to position [252, 0]
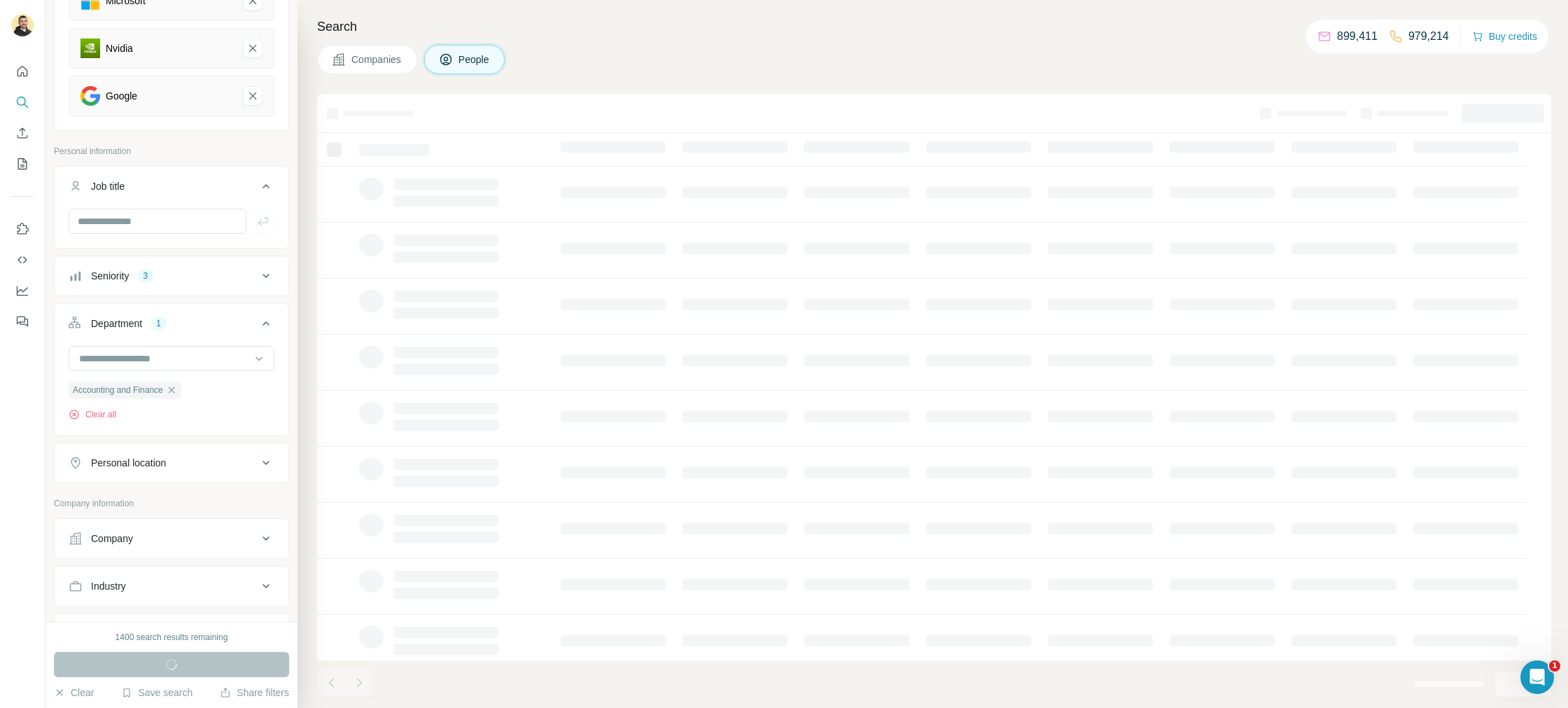
click at [171, 458] on div "Personal location" at bounding box center [163, 462] width 189 height 14
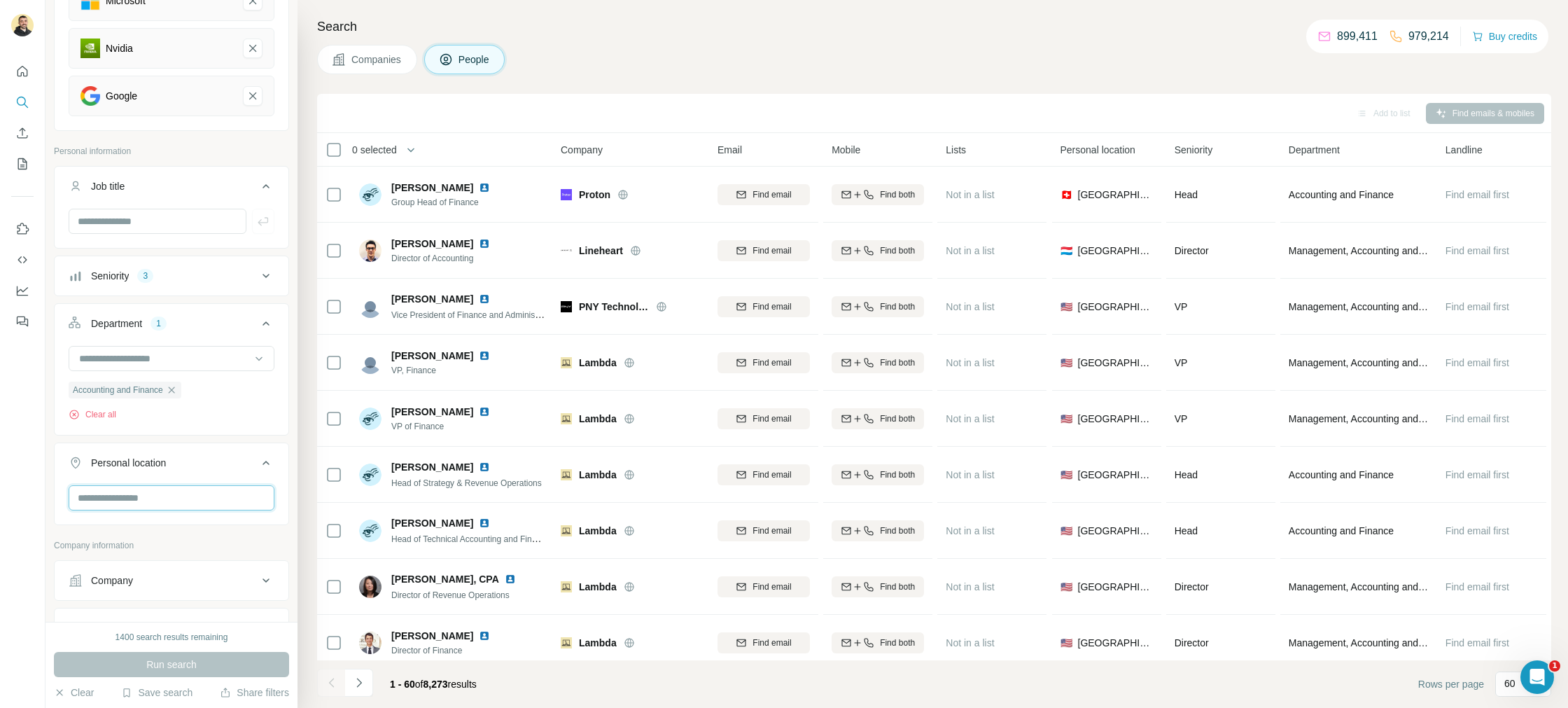
click at [136, 497] on input "text" at bounding box center [171, 497] width 206 height 25
click at [0, 492] on div "New search Hide Company lookalikes 4 Find companies similar to one you've succe…" at bounding box center [784, 354] width 1568 height 708
type input "****"
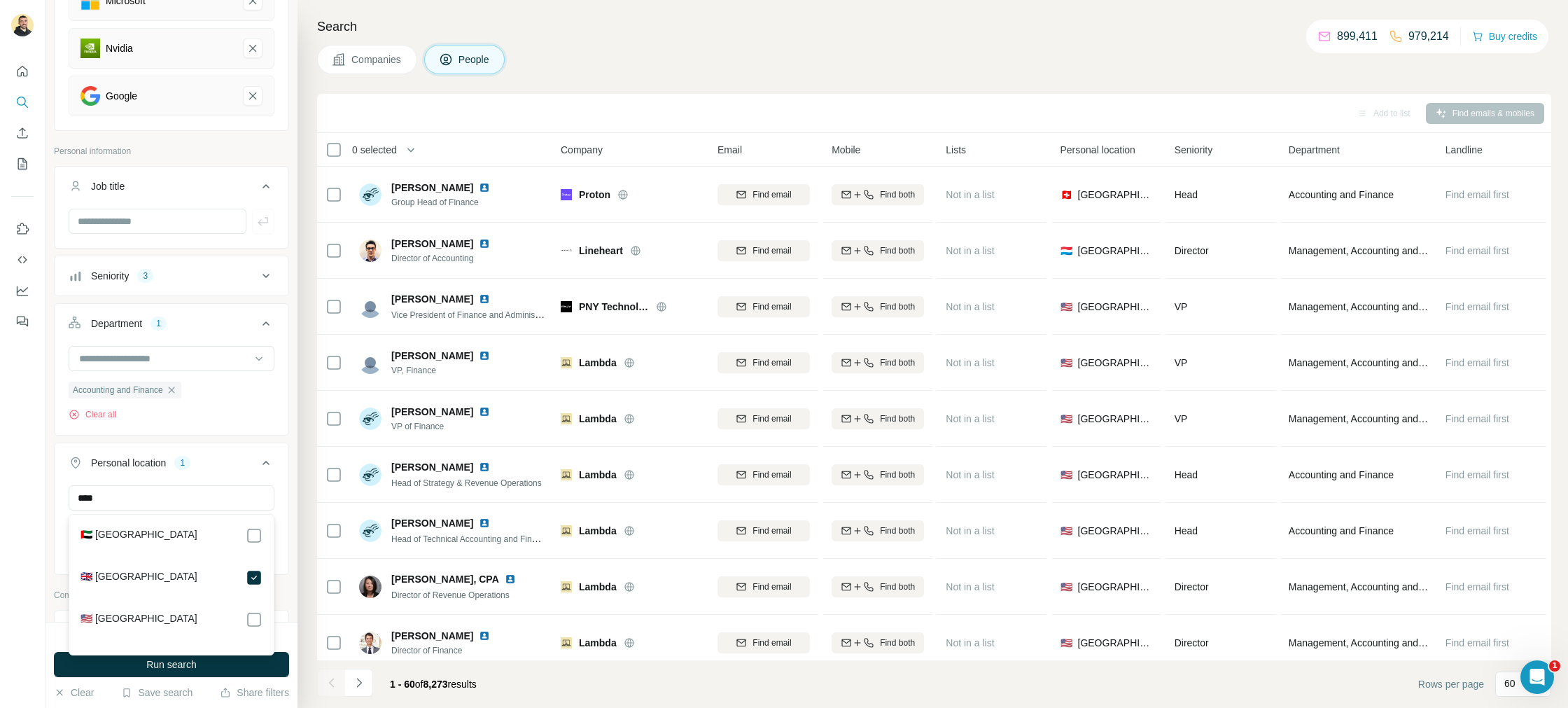
drag, startPoint x: 234, startPoint y: 669, endPoint x: 214, endPoint y: 667, distance: 20.1
click at [234, 669] on button "Run search" at bounding box center [172, 664] width 235 height 25
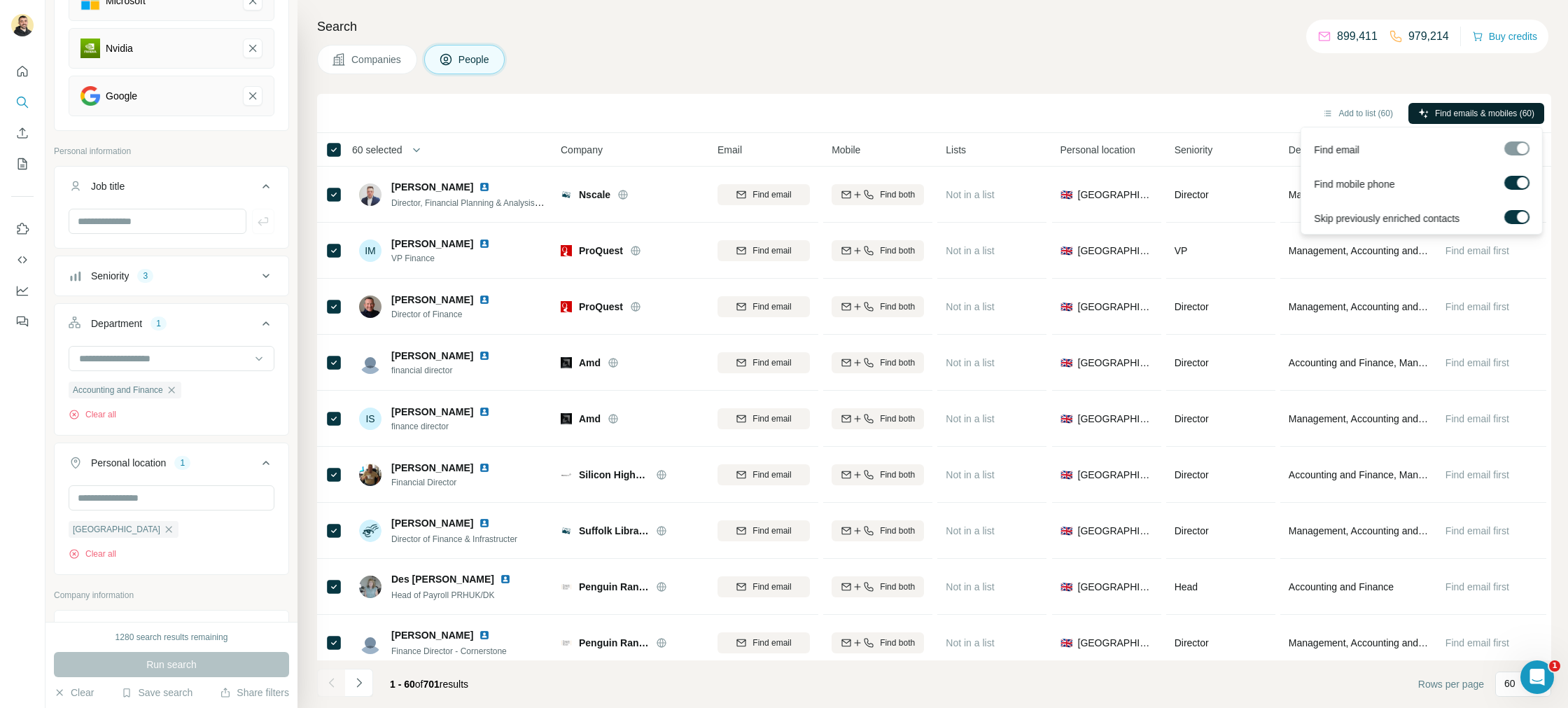
click at [1472, 117] on span "Find emails & mobiles (60)" at bounding box center [1485, 113] width 99 height 12
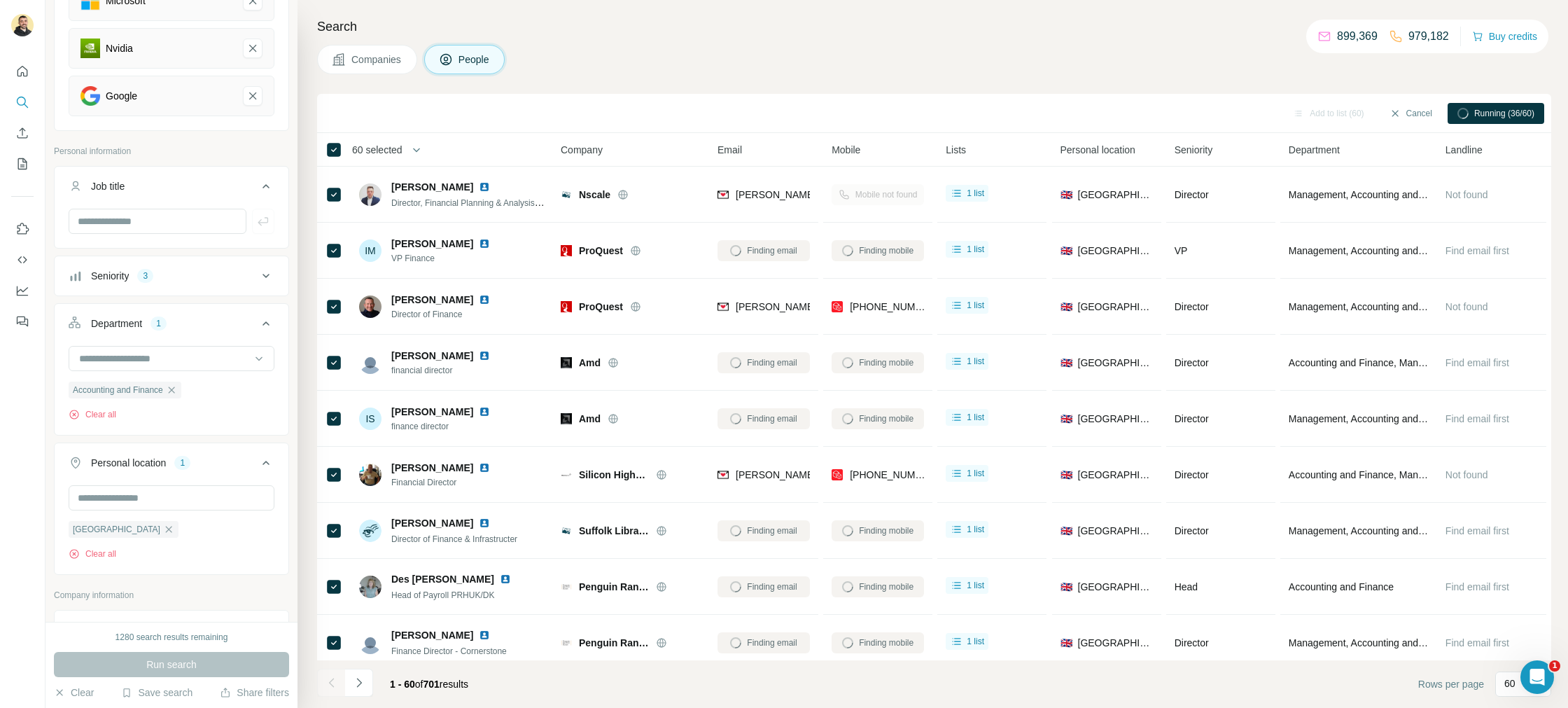
drag, startPoint x: 921, startPoint y: 147, endPoint x: 932, endPoint y: 152, distance: 12.1
click at [921, 148] on div "Mobile" at bounding box center [880, 149] width 97 height 16
drag, startPoint x: 876, startPoint y: 151, endPoint x: 927, endPoint y: 146, distance: 51.2
click at [881, 150] on div "Mobile" at bounding box center [880, 149] width 97 height 16
drag, startPoint x: 935, startPoint y: 148, endPoint x: 913, endPoint y: 150, distance: 22.1
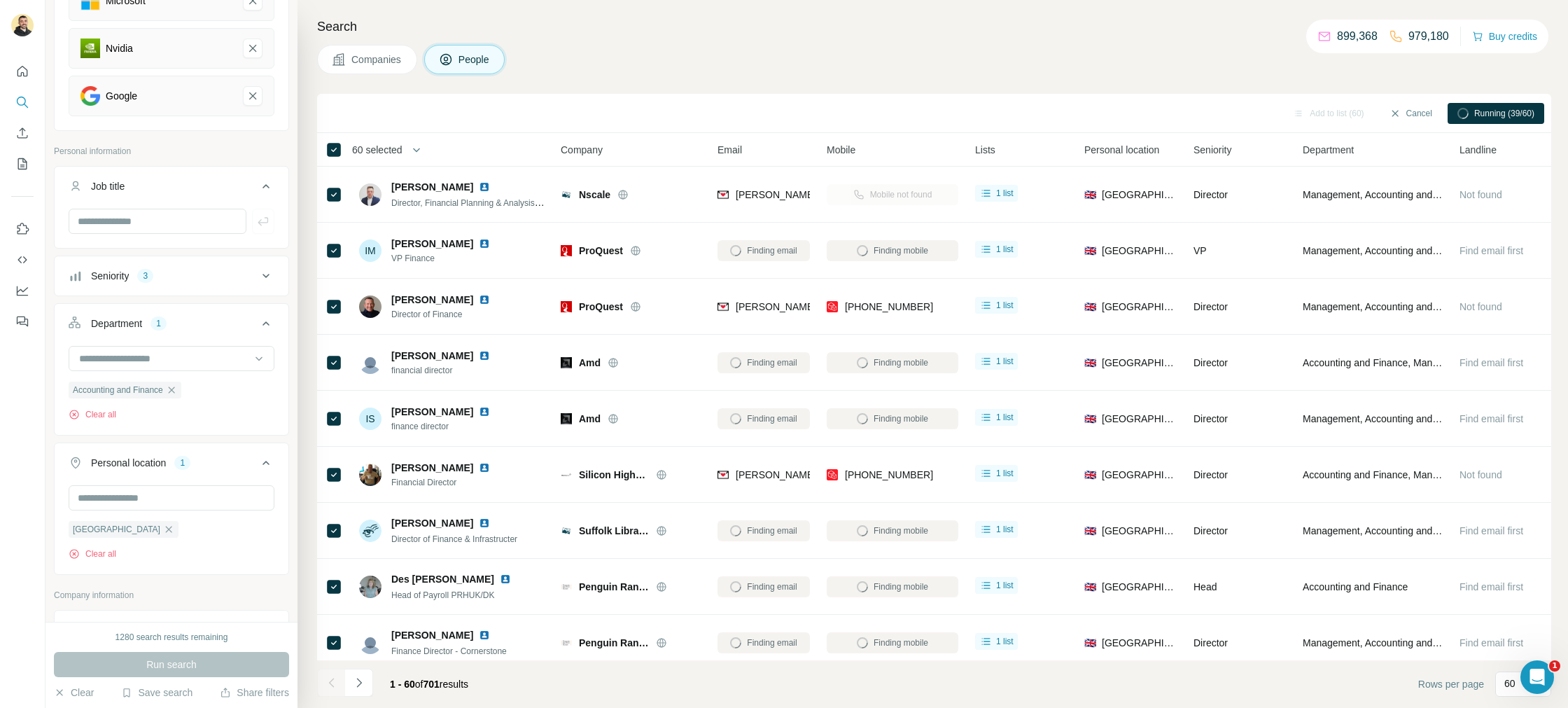
drag, startPoint x: 813, startPoint y: 146, endPoint x: 861, endPoint y: 145, distance: 48.0
click at [0, 0] on tr "60 selected People Company Email Mobile Lists Personal location Seniority Depar…" at bounding box center [0, 0] width 0 height 0
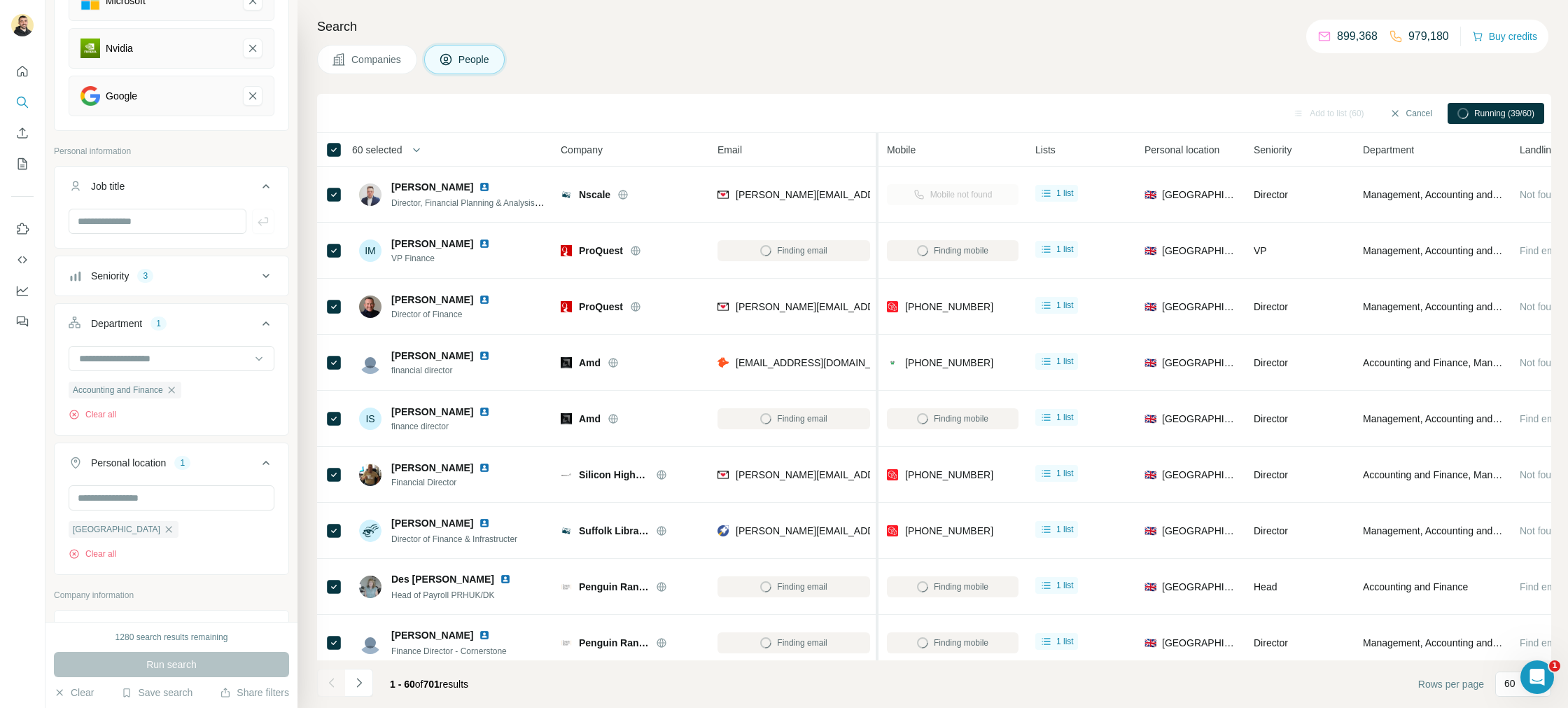
drag, startPoint x: 857, startPoint y: 150, endPoint x: 911, endPoint y: 154, distance: 54.1
click at [0, 0] on tr "60 selected People Company Email Mobile Lists Personal location Seniority Depar…" at bounding box center [0, 0] width 0 height 0
